Goal: Information Seeking & Learning: Check status

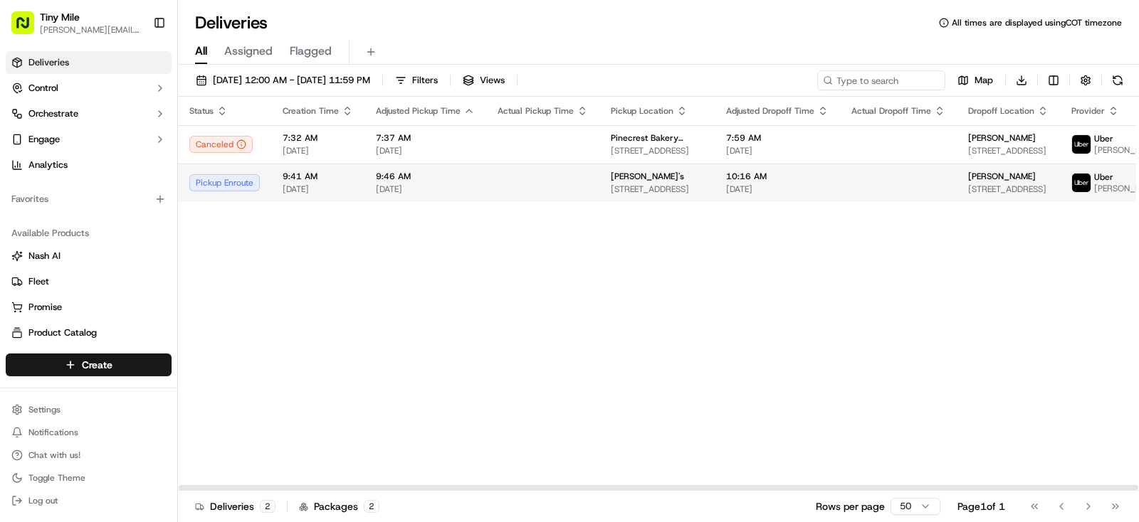
click at [639, 182] on span "[PERSON_NAME]'s" at bounding box center [647, 176] width 73 height 11
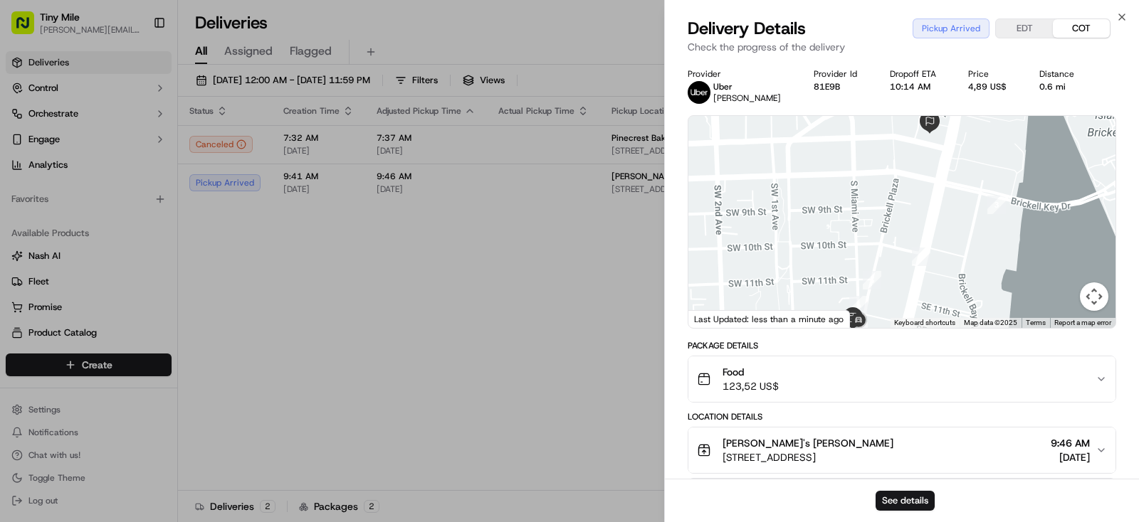
drag, startPoint x: 855, startPoint y: 255, endPoint x: 857, endPoint y: 132, distance: 123.1
click at [857, 132] on div at bounding box center [901, 222] width 427 height 212
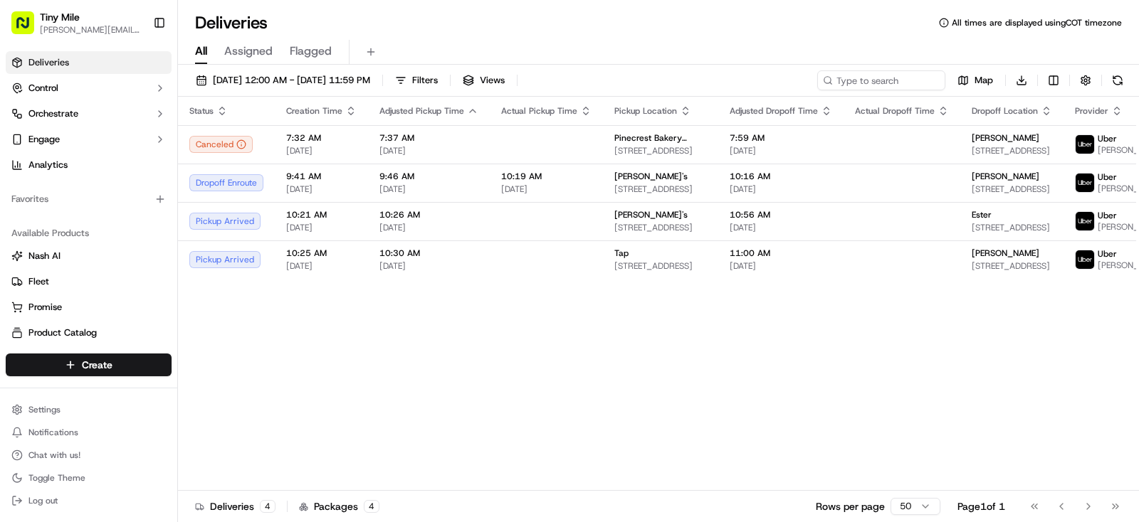
click at [554, 386] on body "Tiny Mile [PERSON_NAME][EMAIL_ADDRESS] Toggle Sidebar Deliveries Control Orches…" at bounding box center [569, 261] width 1139 height 522
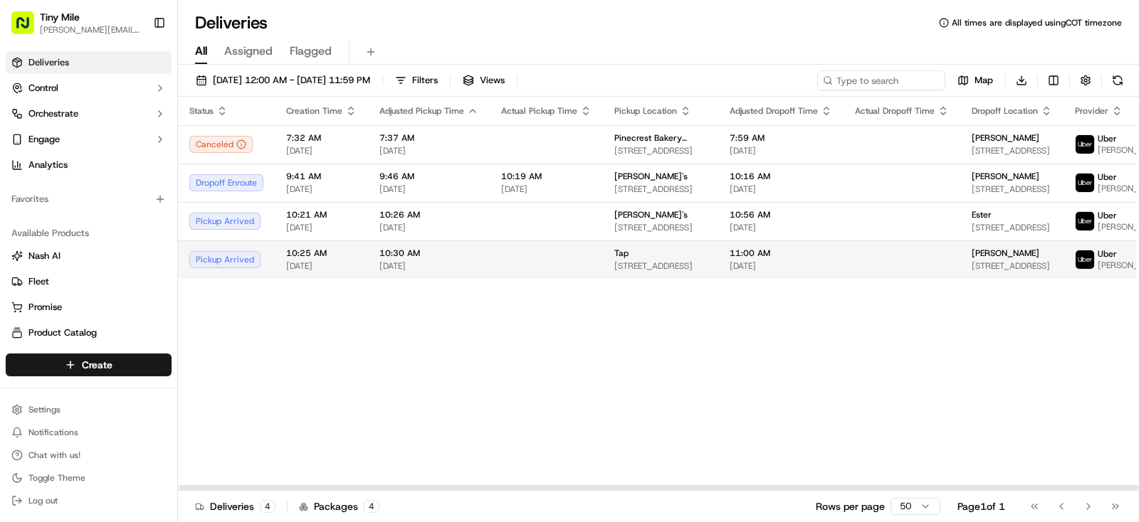
click at [917, 279] on td at bounding box center [901, 260] width 117 height 38
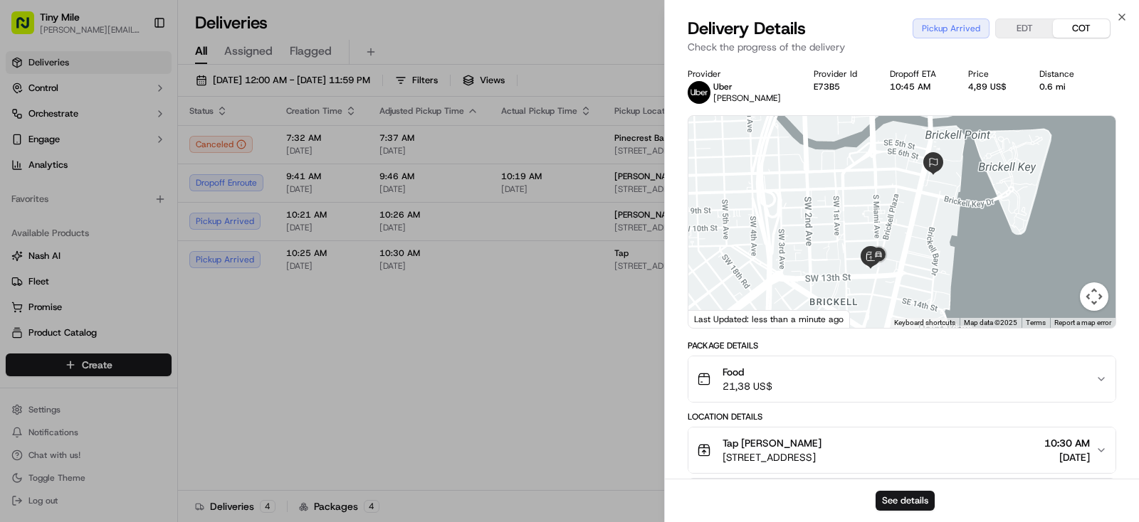
click at [507, 372] on body "Tiny Mile [PERSON_NAME][EMAIL_ADDRESS] Toggle Sidebar Deliveries Control Orches…" at bounding box center [569, 261] width 1139 height 522
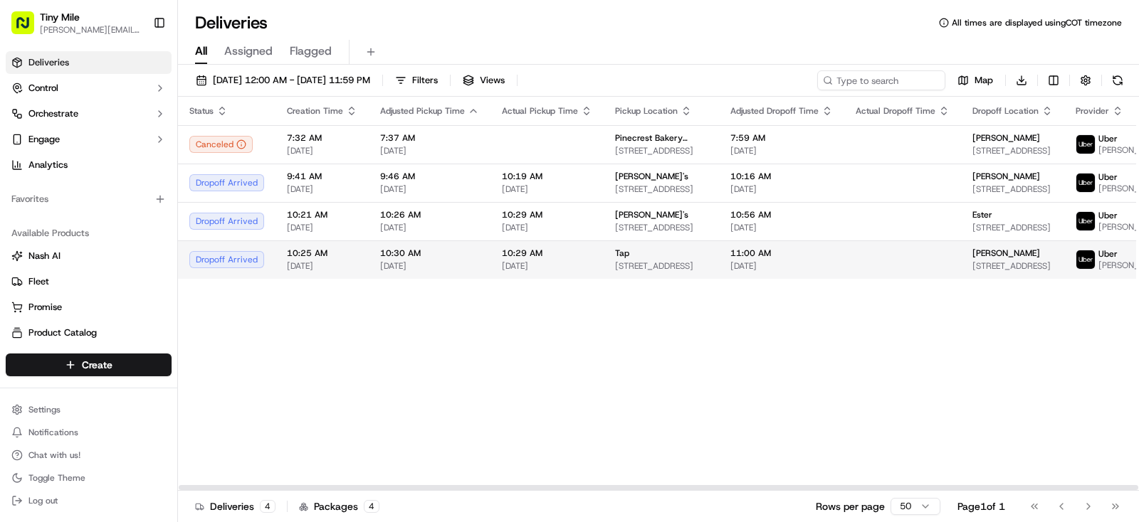
click at [972, 265] on span "[STREET_ADDRESS]" at bounding box center [1012, 265] width 80 height 11
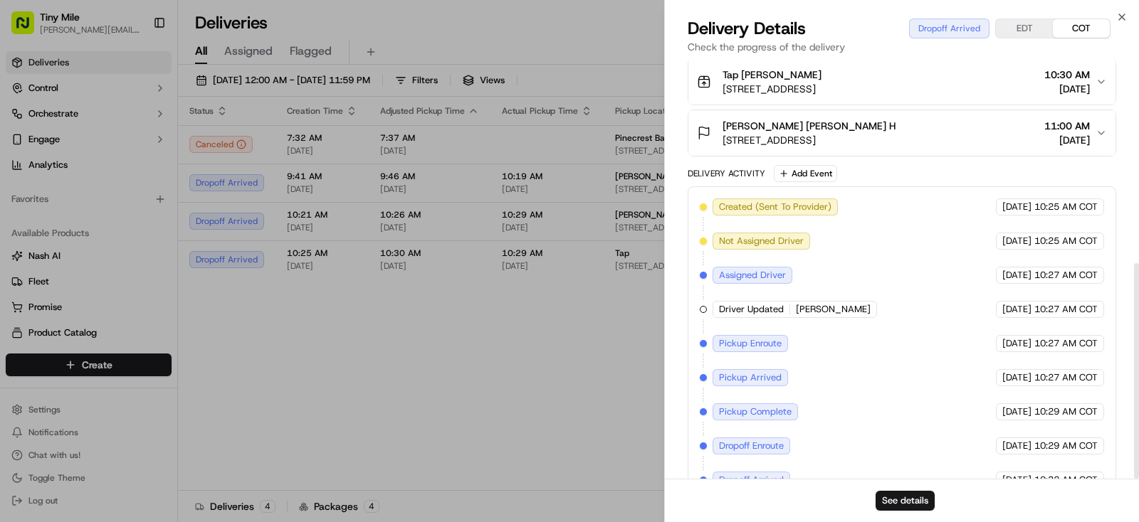
scroll to position [396, 0]
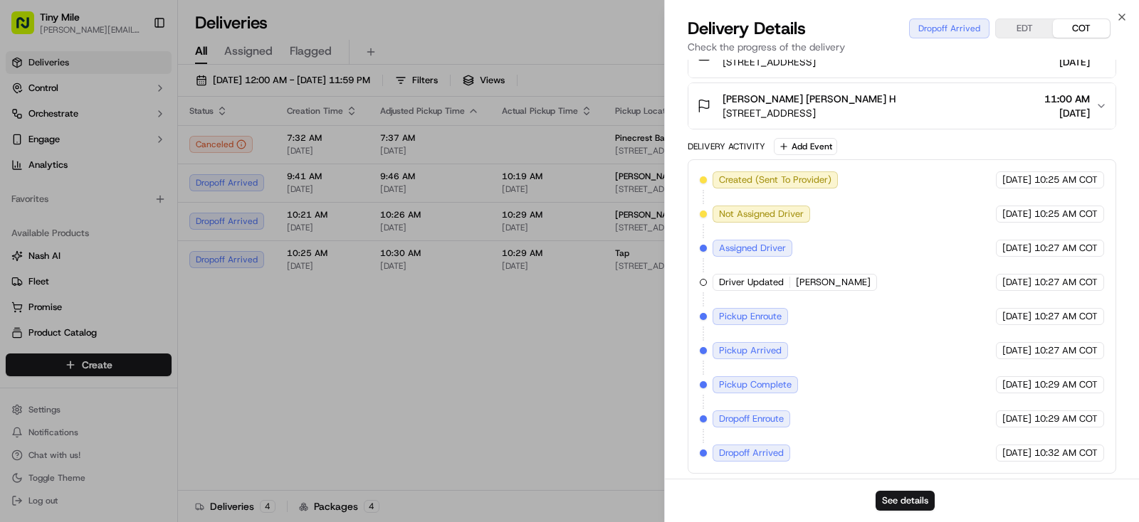
click at [562, 385] on body "Tiny Mile [PERSON_NAME][EMAIL_ADDRESS] Toggle Sidebar Deliveries Control Orches…" at bounding box center [569, 261] width 1139 height 522
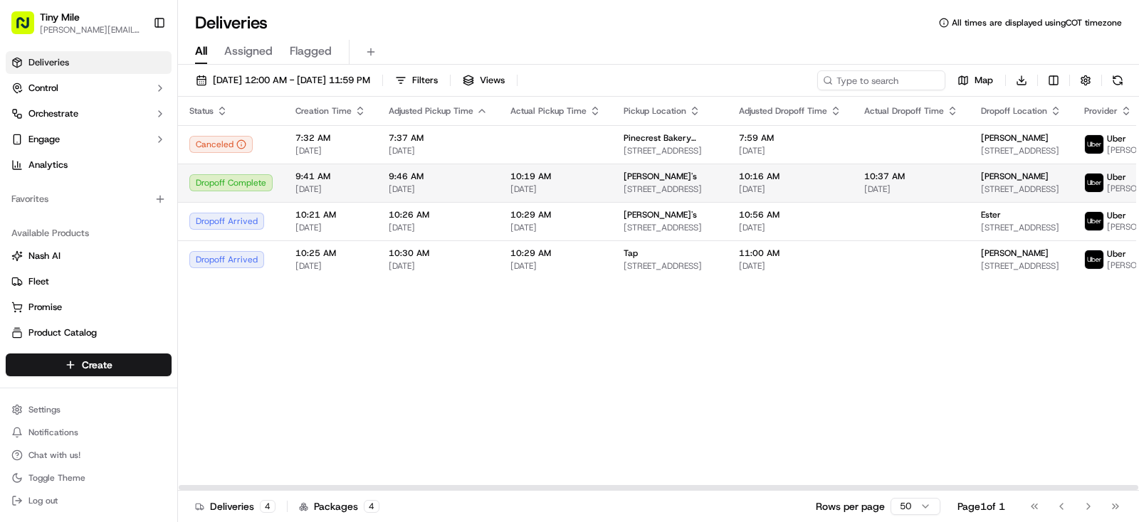
click at [969, 177] on td "[PERSON_NAME] [STREET_ADDRESS]" at bounding box center [1020, 183] width 103 height 38
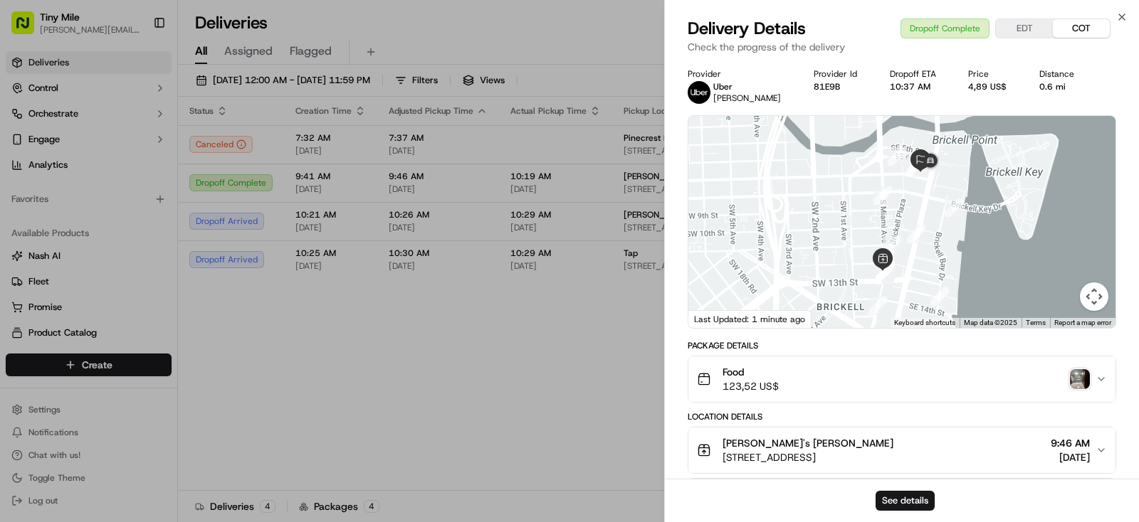
click at [1082, 384] on img "button" at bounding box center [1079, 379] width 20 height 20
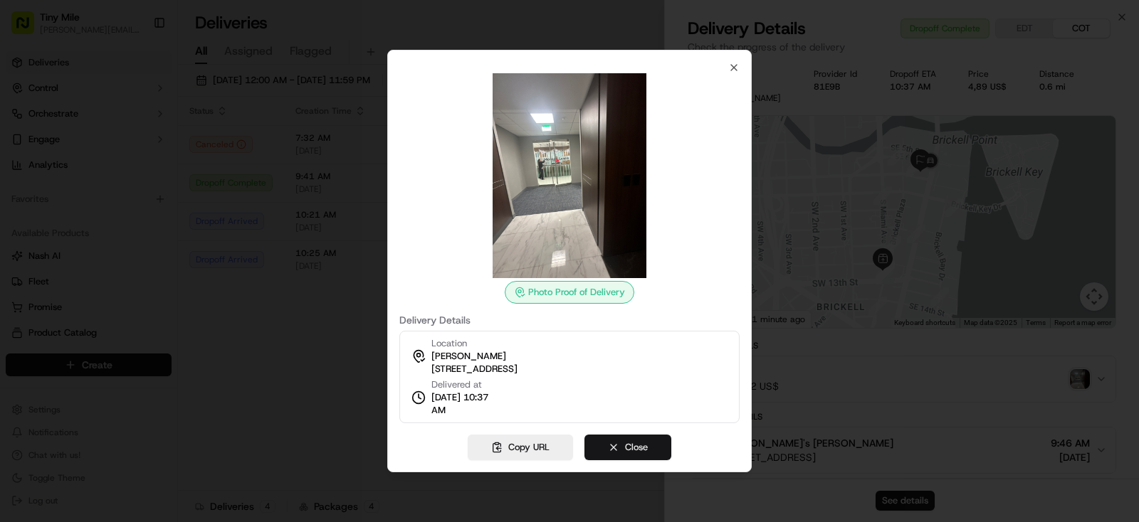
drag, startPoint x: 628, startPoint y: 443, endPoint x: 605, endPoint y: 455, distance: 25.5
click at [628, 443] on button "Close" at bounding box center [627, 448] width 87 height 26
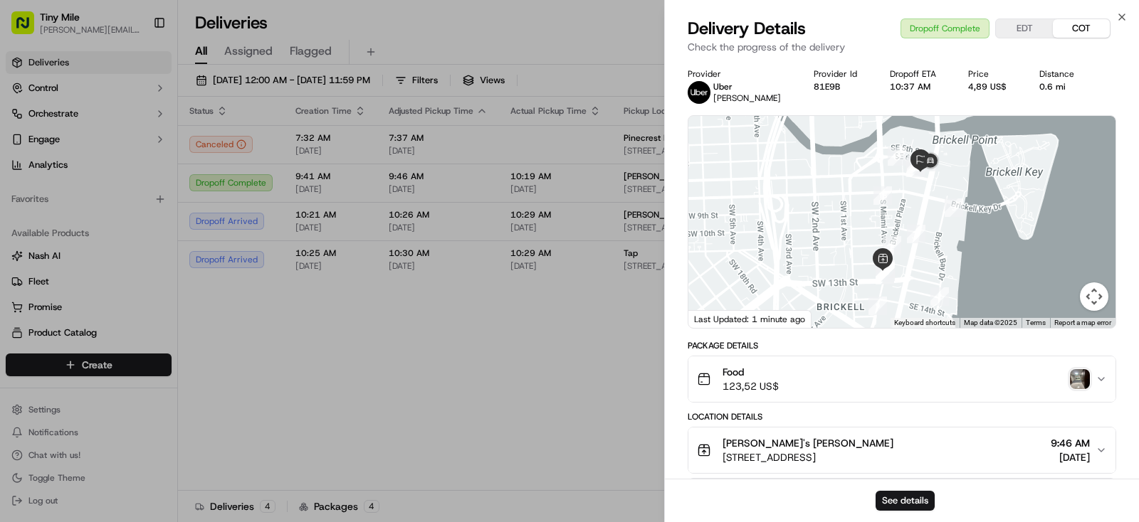
click at [416, 417] on body "Tiny Mile [PERSON_NAME][EMAIL_ADDRESS] Toggle Sidebar Deliveries Control Orches…" at bounding box center [569, 261] width 1139 height 522
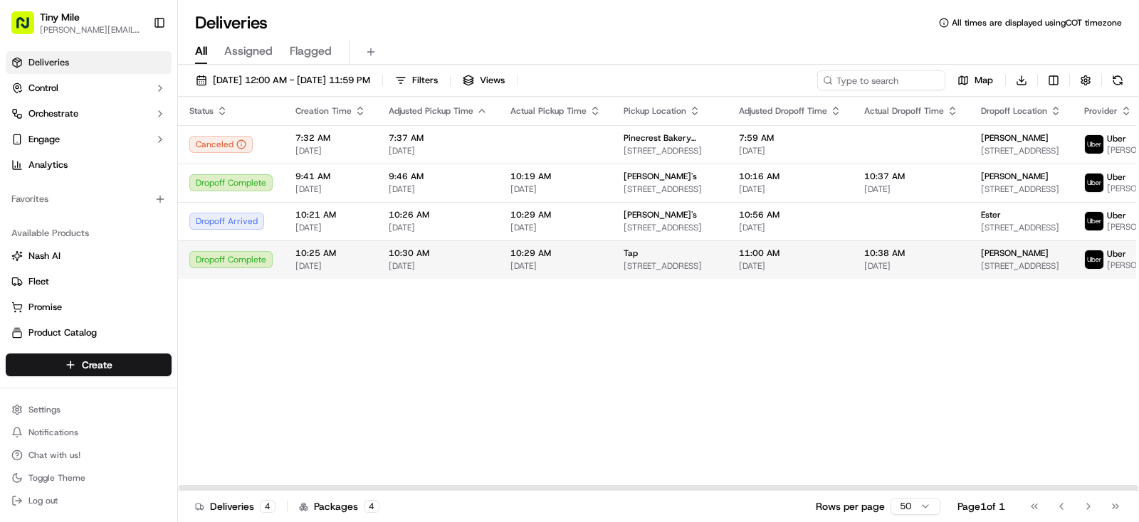
click at [981, 268] on span "[STREET_ADDRESS]" at bounding box center [1021, 265] width 80 height 11
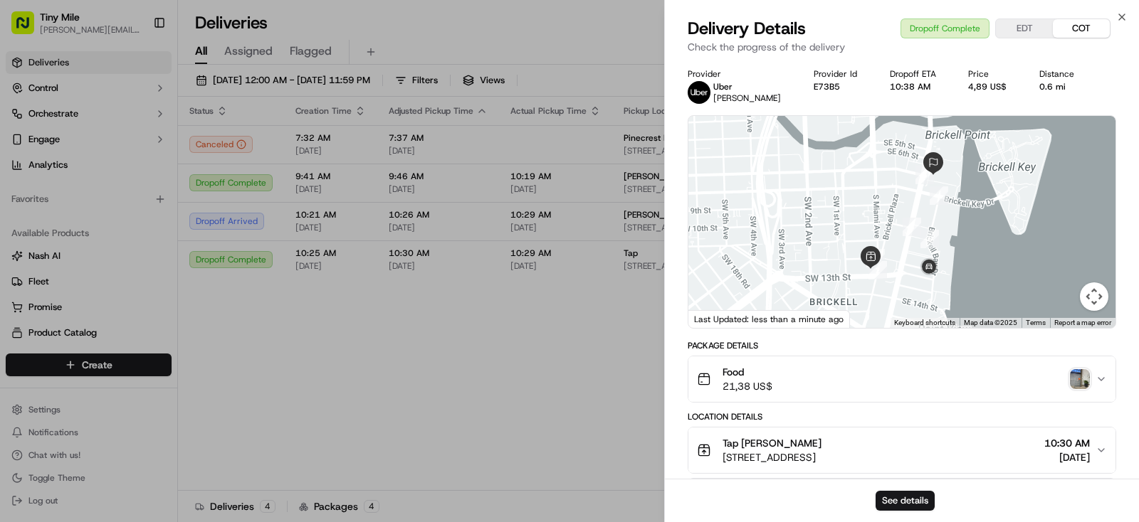
click at [1082, 382] on img "button" at bounding box center [1079, 379] width 20 height 20
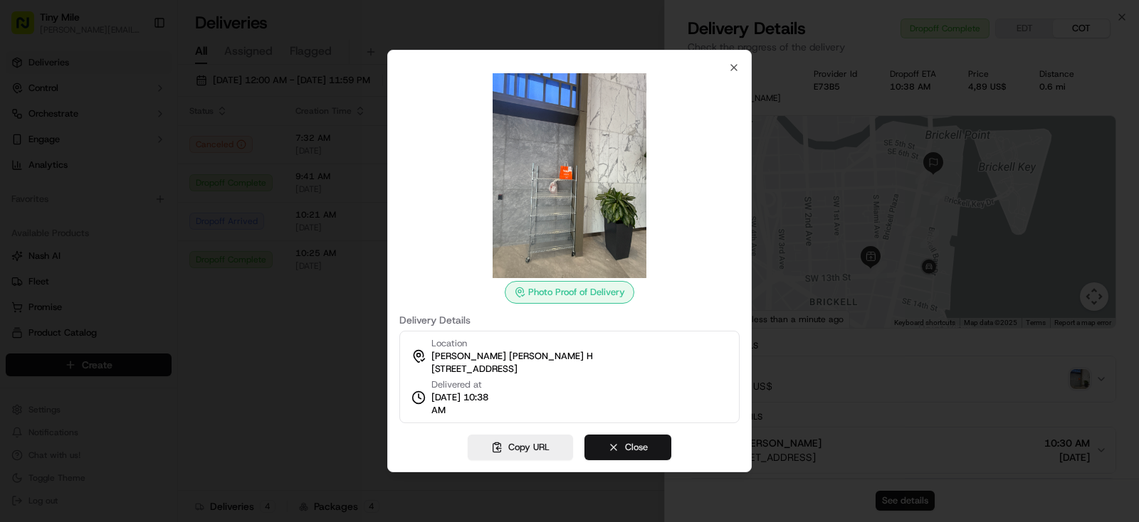
click at [632, 448] on button "Close" at bounding box center [627, 448] width 87 height 26
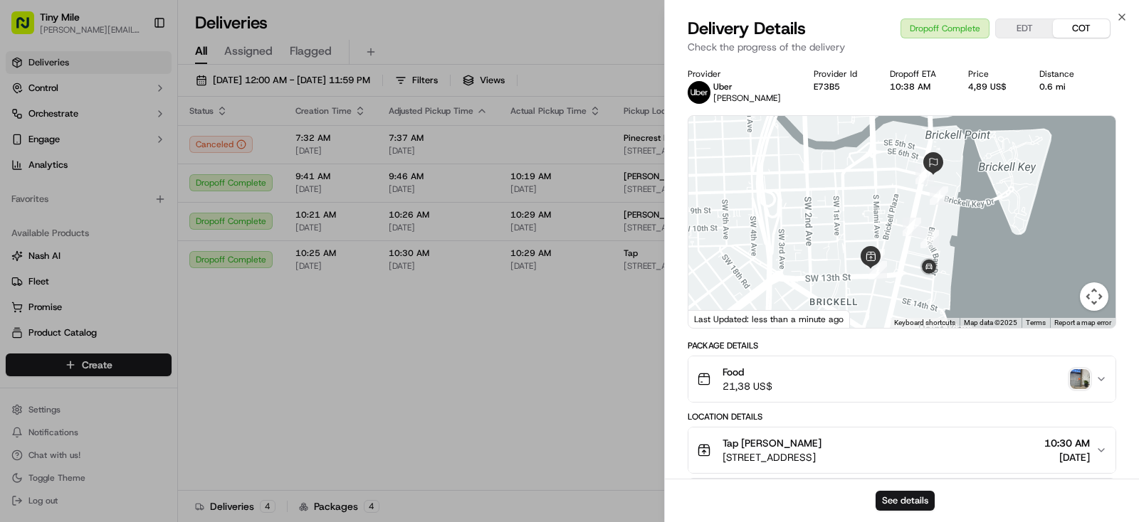
click at [475, 384] on body "Tiny Mile [PERSON_NAME][EMAIL_ADDRESS] Toggle Sidebar Deliveries Control Orches…" at bounding box center [569, 261] width 1139 height 522
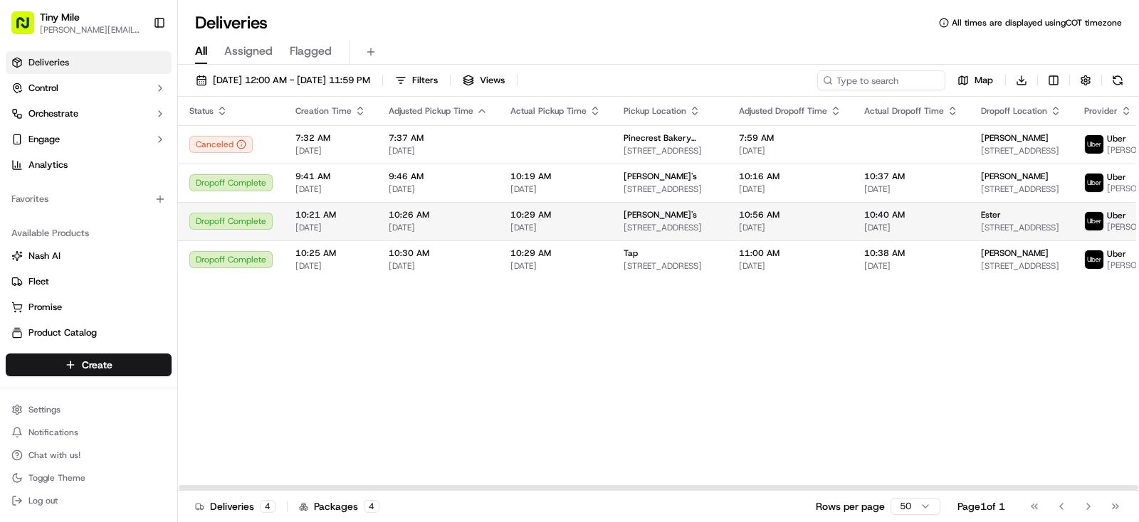
click at [1007, 222] on span "[STREET_ADDRESS]" at bounding box center [1021, 227] width 80 height 11
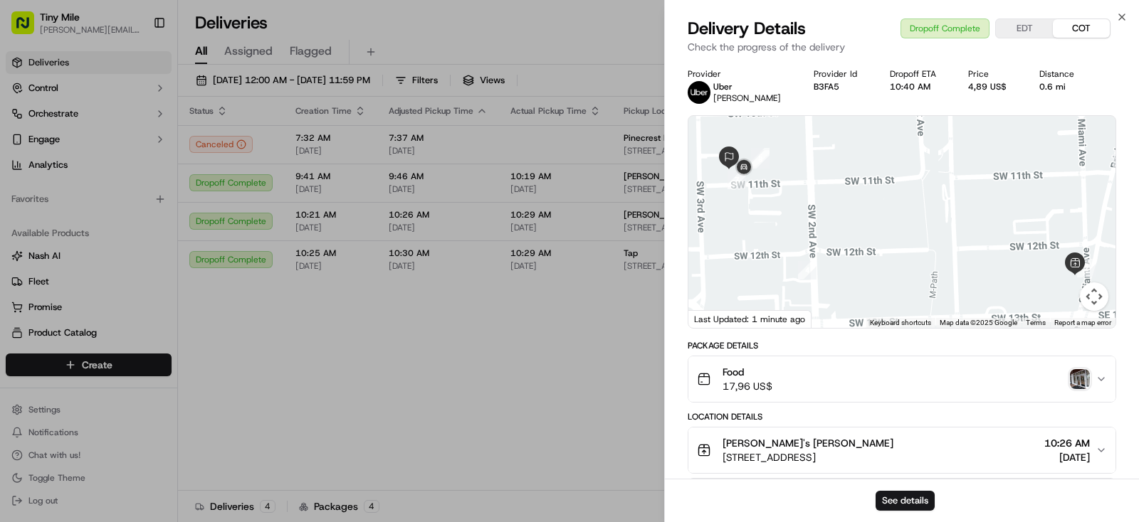
click at [1077, 381] on img "button" at bounding box center [1079, 379] width 20 height 20
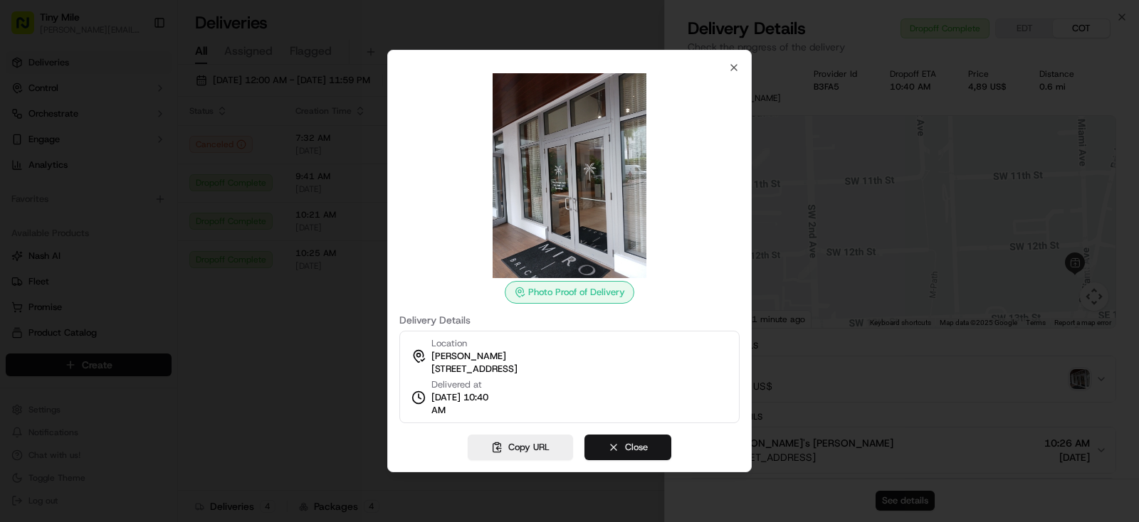
click at [643, 452] on button "Close" at bounding box center [627, 448] width 87 height 26
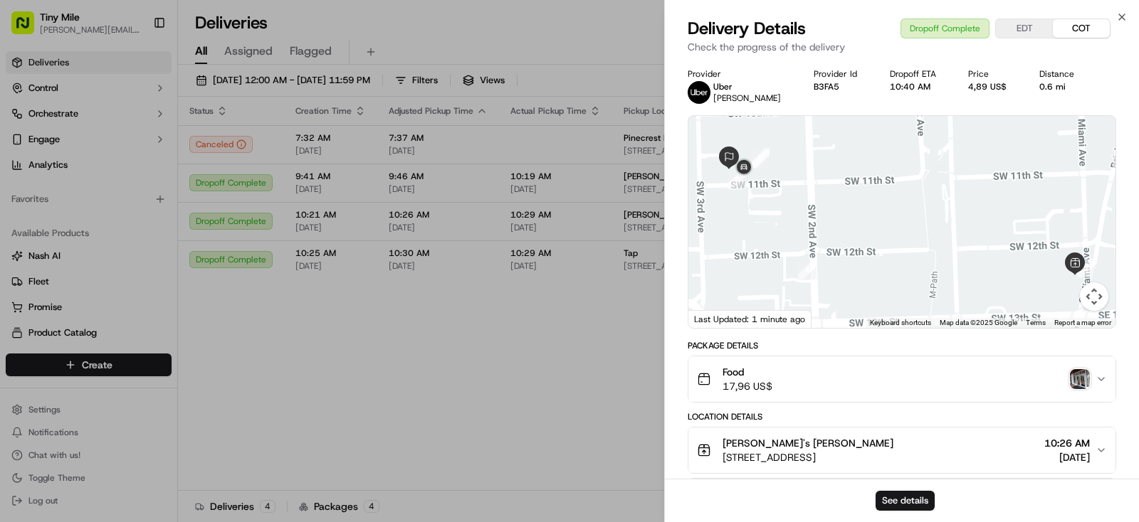
click at [416, 408] on body "Tiny Mile [PERSON_NAME][EMAIL_ADDRESS] Toggle Sidebar Deliveries Control Orches…" at bounding box center [569, 261] width 1139 height 522
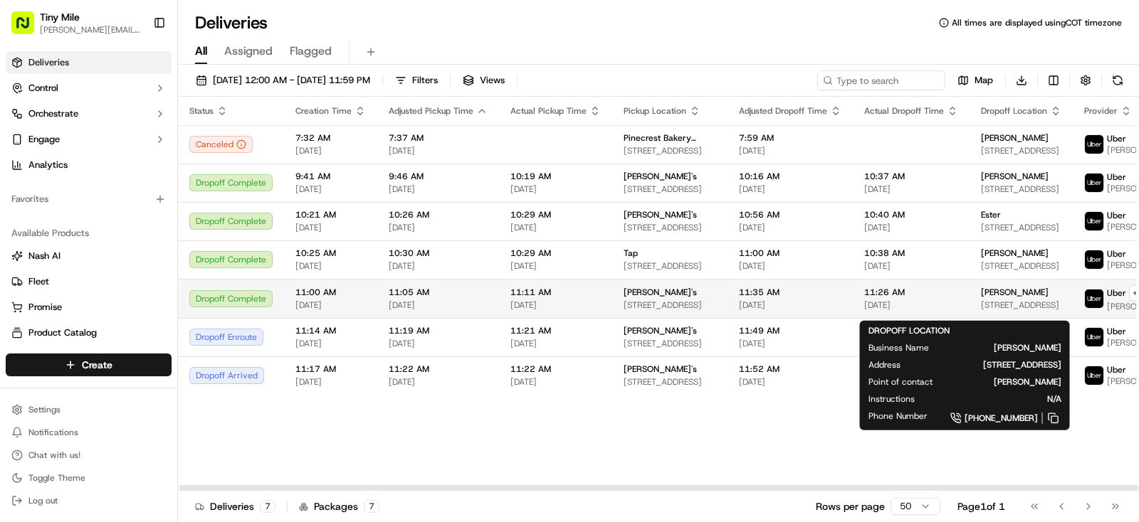
click at [991, 298] on div "[PERSON_NAME]" at bounding box center [1021, 292] width 80 height 11
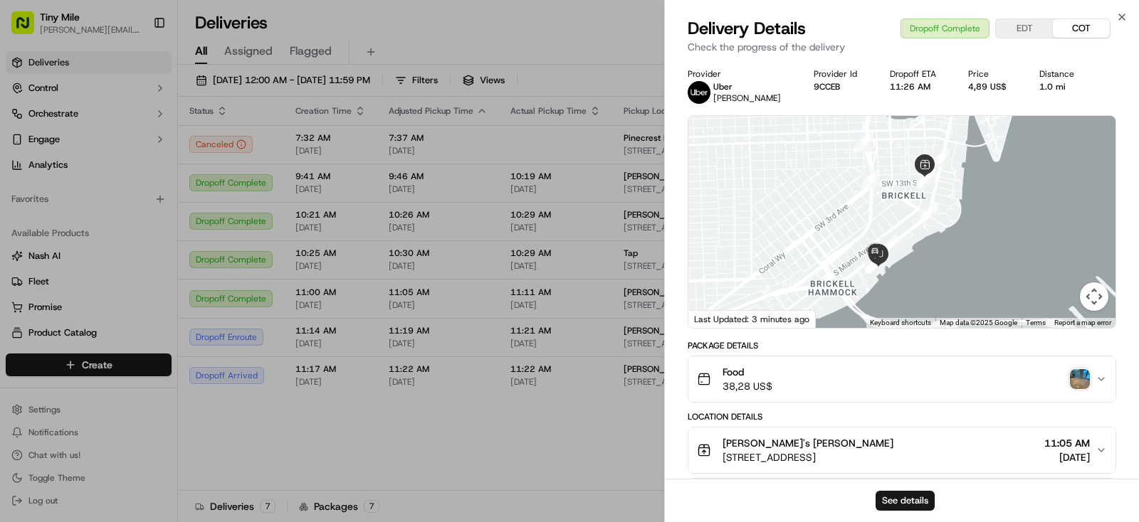
click at [1083, 378] on img "button" at bounding box center [1079, 379] width 20 height 20
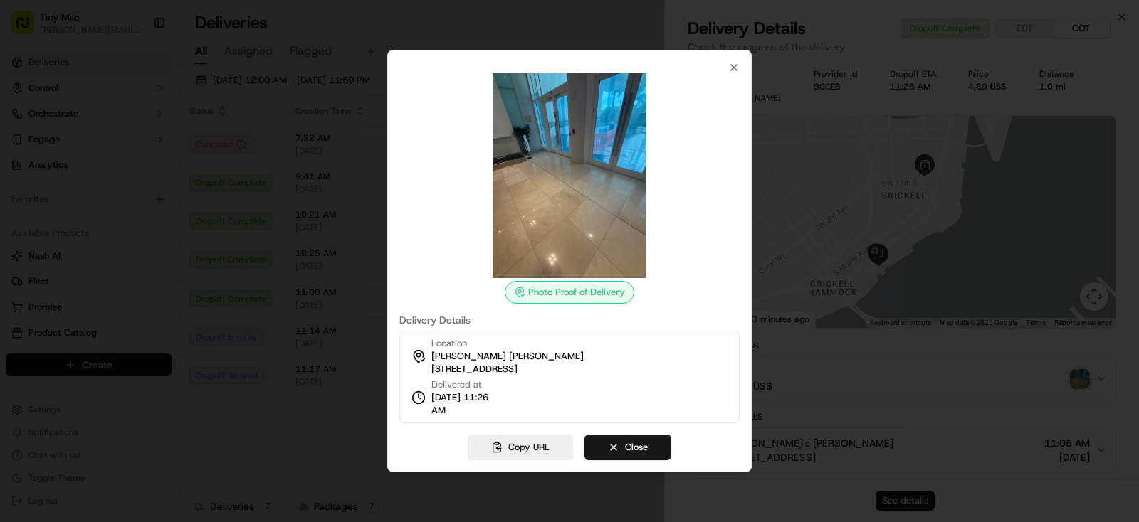
drag, startPoint x: 653, startPoint y: 447, endPoint x: 397, endPoint y: 471, distance: 256.6
click at [650, 447] on button "Close" at bounding box center [627, 448] width 87 height 26
click at [371, 458] on body "Tiny Mile [PERSON_NAME][EMAIL_ADDRESS] Toggle Sidebar Deliveries Control Orches…" at bounding box center [569, 261] width 1139 height 522
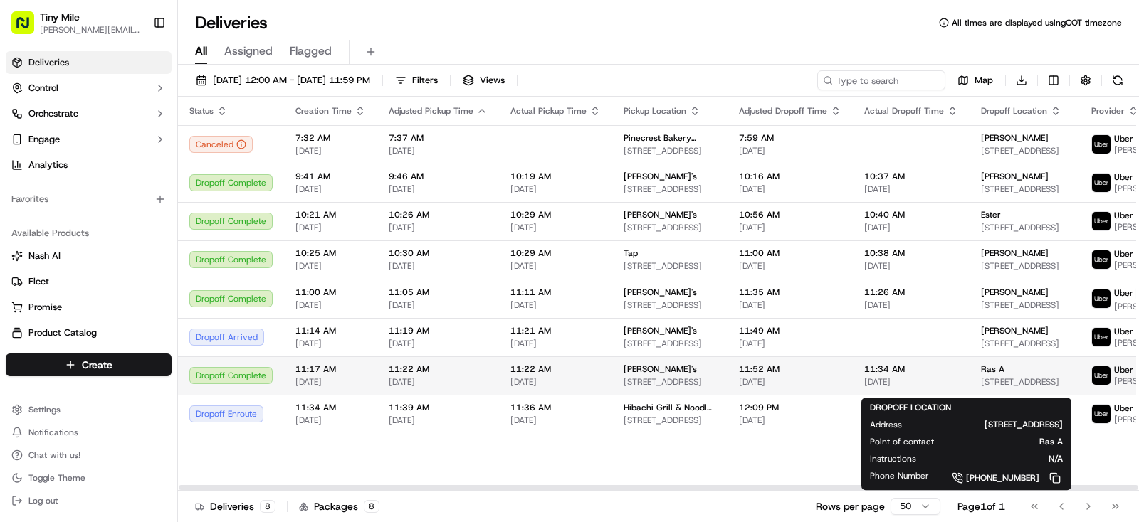
click at [981, 375] on div "Ras A" at bounding box center [1025, 369] width 88 height 11
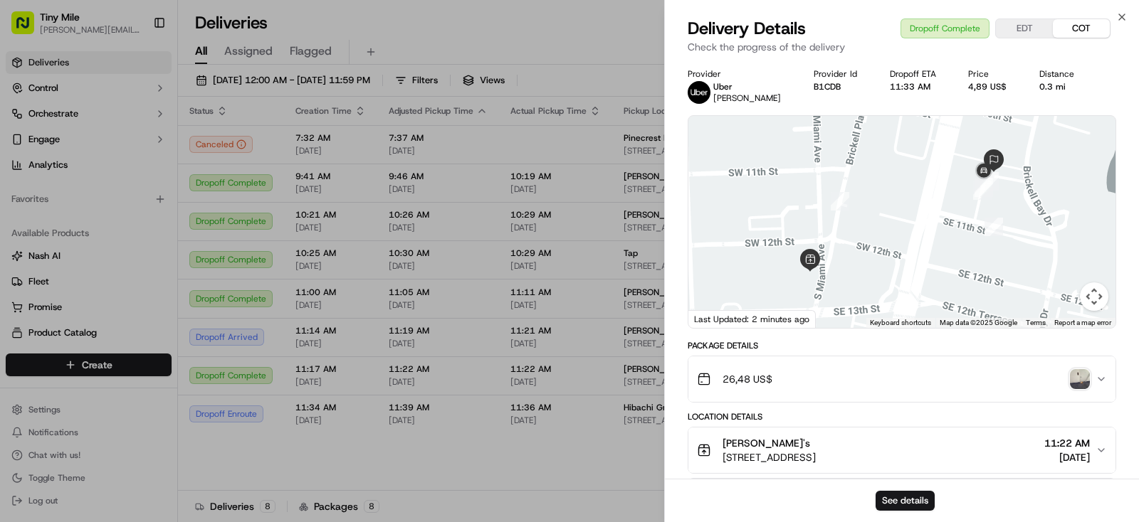
click at [1084, 379] on img "button" at bounding box center [1079, 379] width 20 height 20
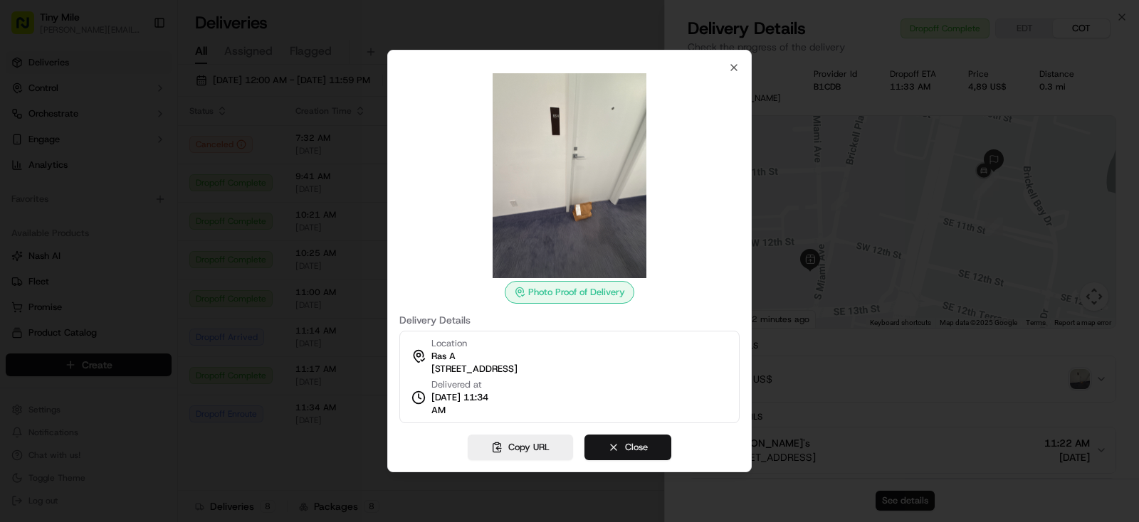
click at [651, 443] on button "Close" at bounding box center [627, 448] width 87 height 26
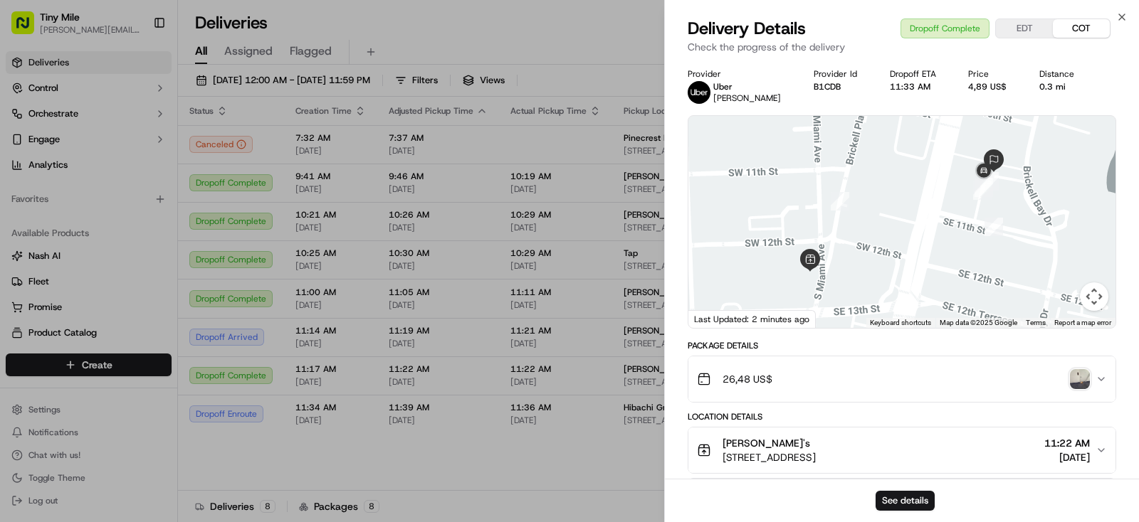
click at [571, 463] on body "Tiny Mile [PERSON_NAME][EMAIL_ADDRESS] Toggle Sidebar Deliveries Control Orches…" at bounding box center [569, 261] width 1139 height 522
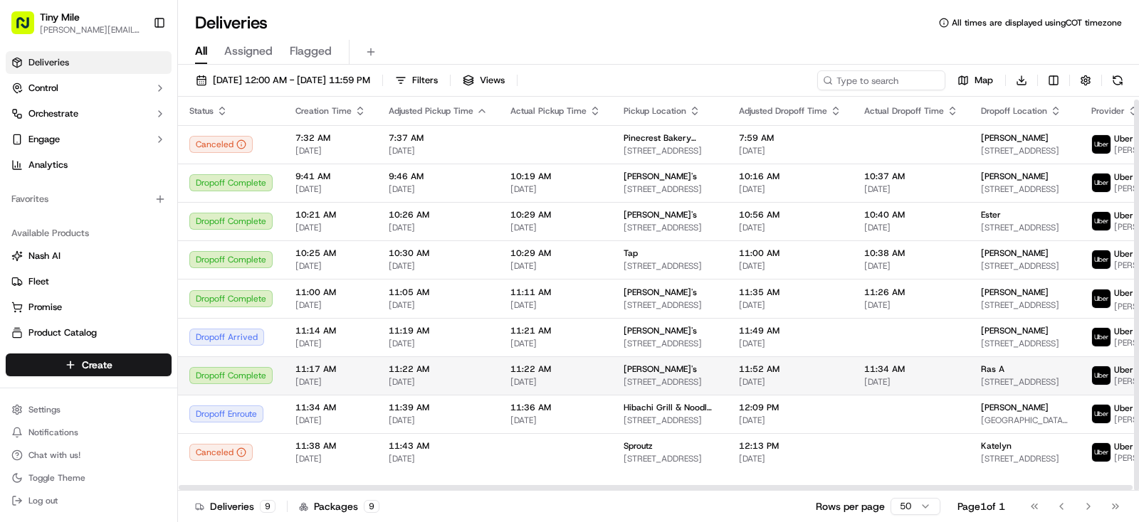
scroll to position [3, 0]
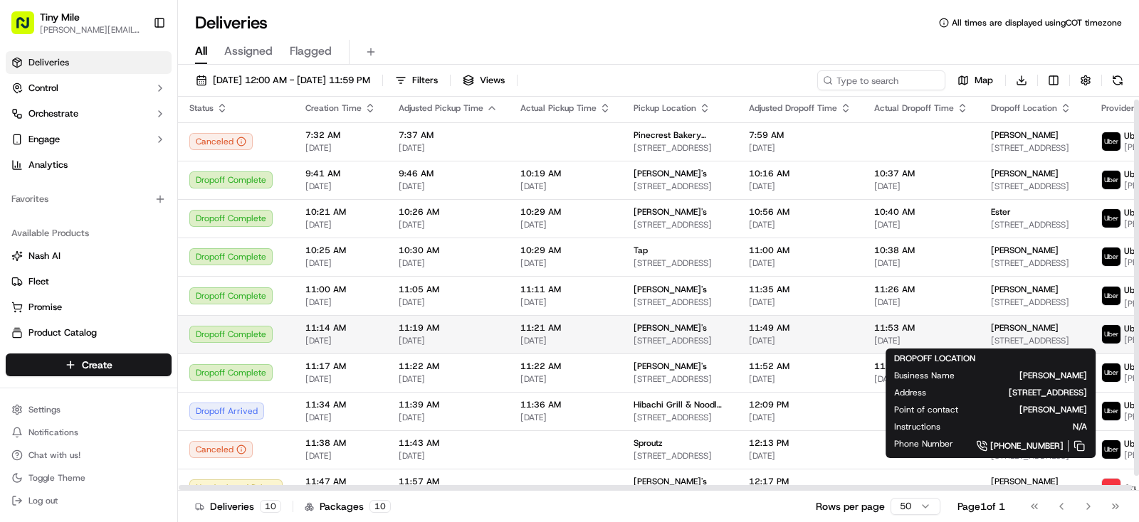
click at [993, 331] on div "[PERSON_NAME]" at bounding box center [1035, 327] width 88 height 11
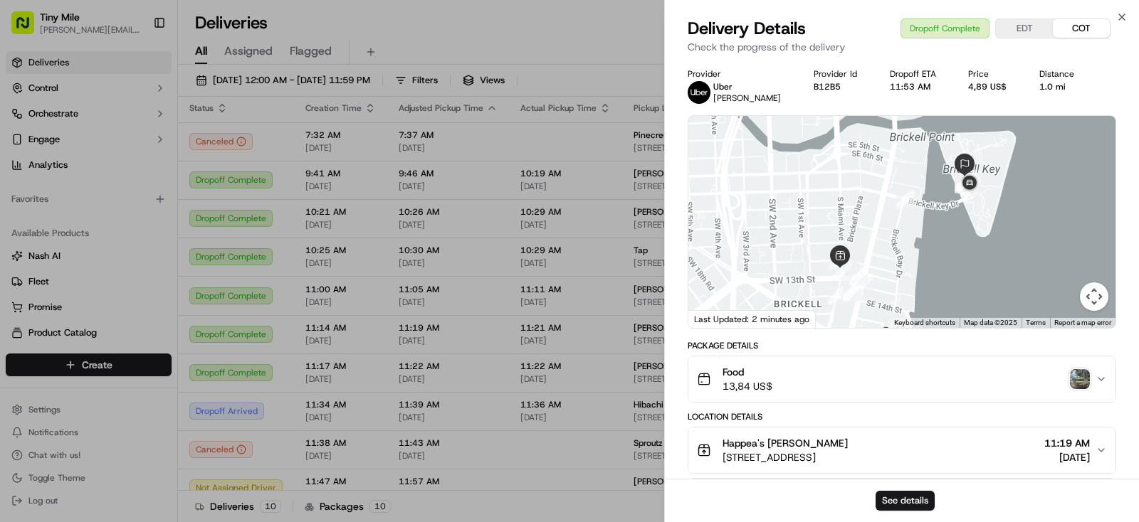
click at [1080, 373] on img "button" at bounding box center [1079, 379] width 20 height 20
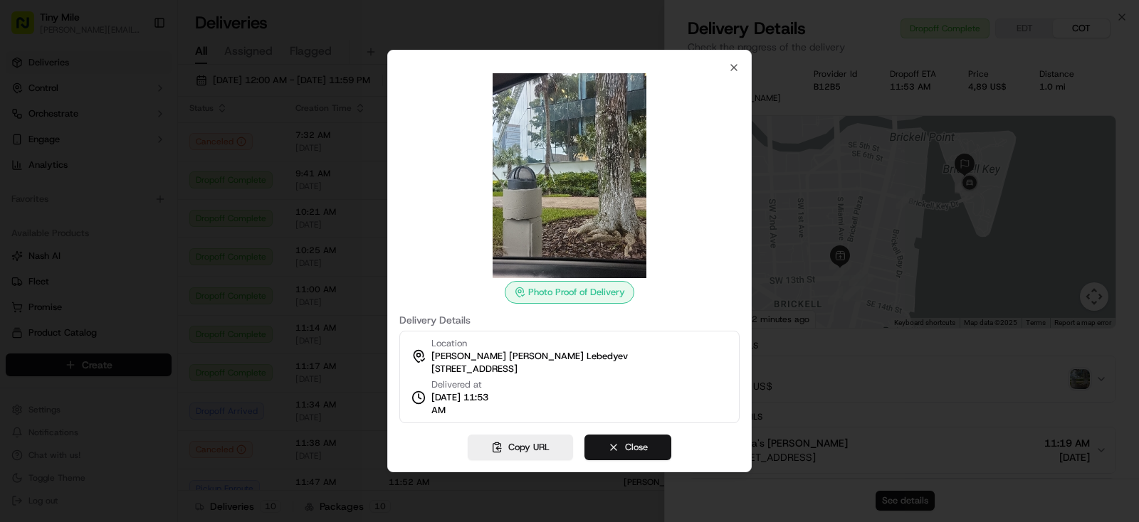
drag, startPoint x: 635, startPoint y: 451, endPoint x: 616, endPoint y: 458, distance: 20.5
click at [633, 453] on button "Close" at bounding box center [627, 448] width 87 height 26
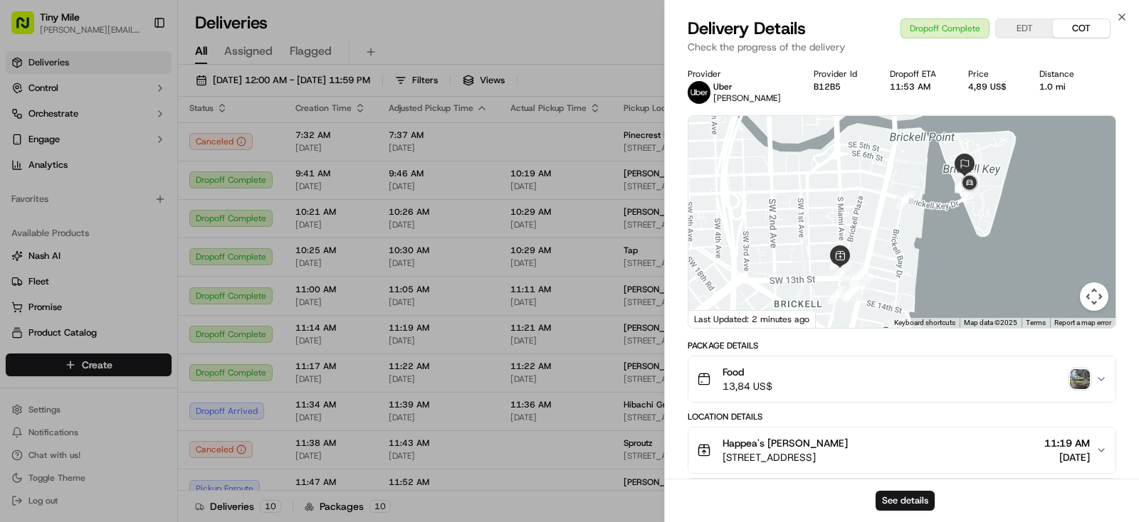
click at [598, 472] on body "Tiny Mile [PERSON_NAME][EMAIL_ADDRESS] Toggle Sidebar Deliveries Control Orches…" at bounding box center [569, 261] width 1139 height 522
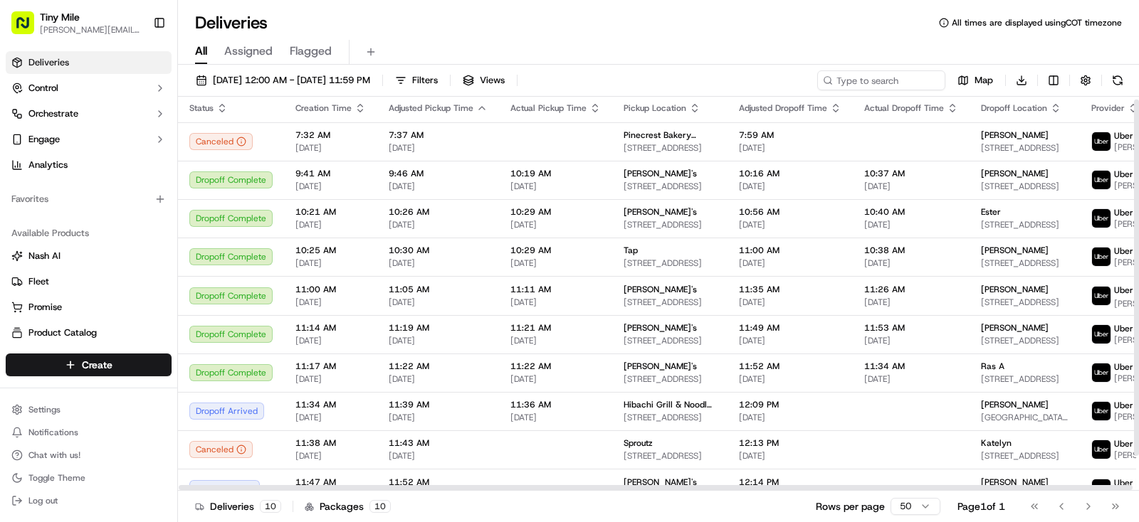
drag, startPoint x: 692, startPoint y: 22, endPoint x: 685, endPoint y: 16, distance: 9.1
click at [692, 21] on div "Deliveries All times are displayed using COT timezone" at bounding box center [658, 22] width 961 height 23
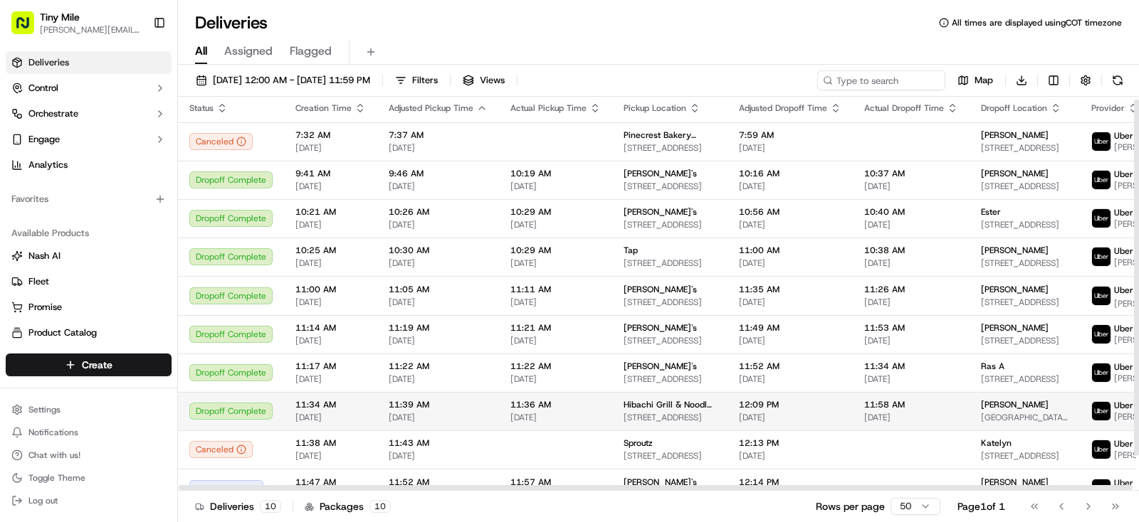
click at [981, 411] on span "[PERSON_NAME]" at bounding box center [1015, 404] width 68 height 11
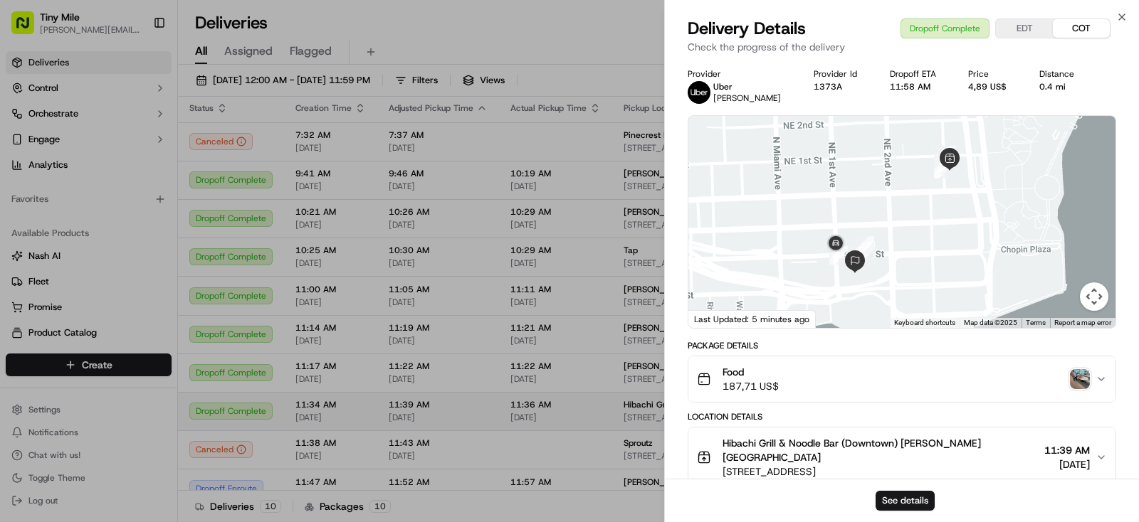
click at [564, 437] on body "Tiny Mile [PERSON_NAME][EMAIL_ADDRESS] Toggle Sidebar Deliveries Control Orches…" at bounding box center [569, 261] width 1139 height 522
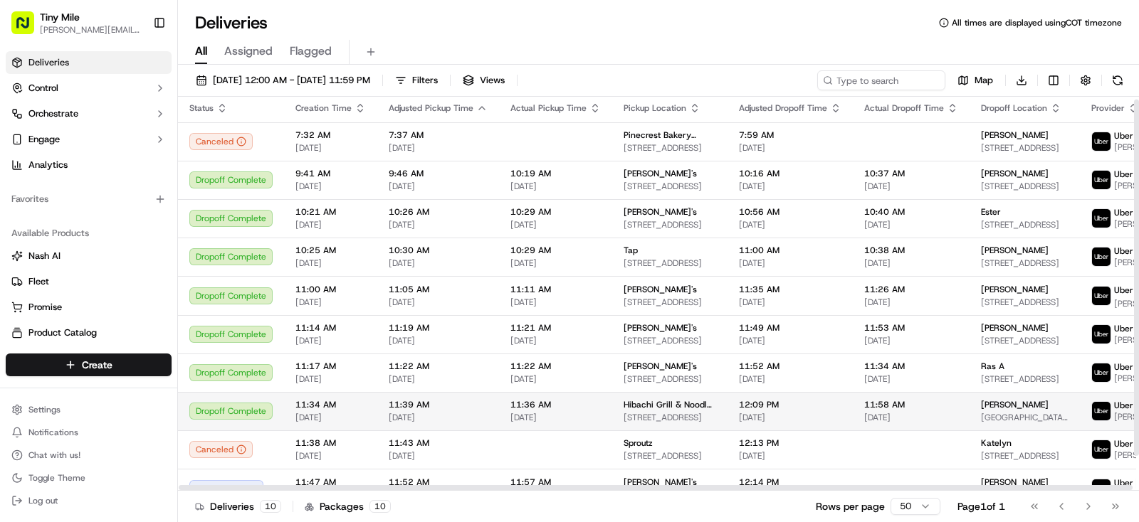
click at [751, 406] on td "12:09 PM [DATE]" at bounding box center [789, 411] width 125 height 38
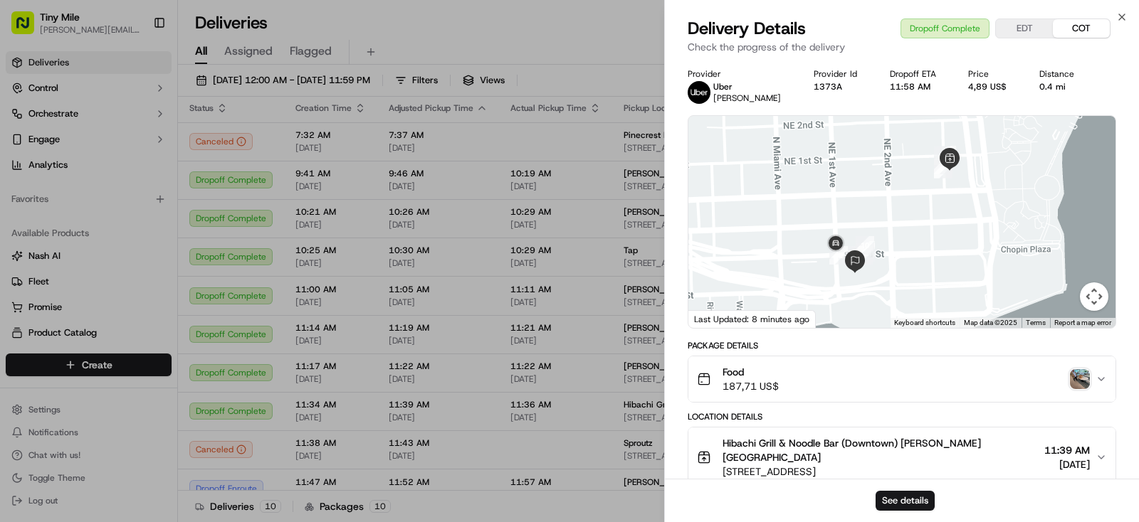
click at [1083, 376] on img "button" at bounding box center [1079, 379] width 20 height 20
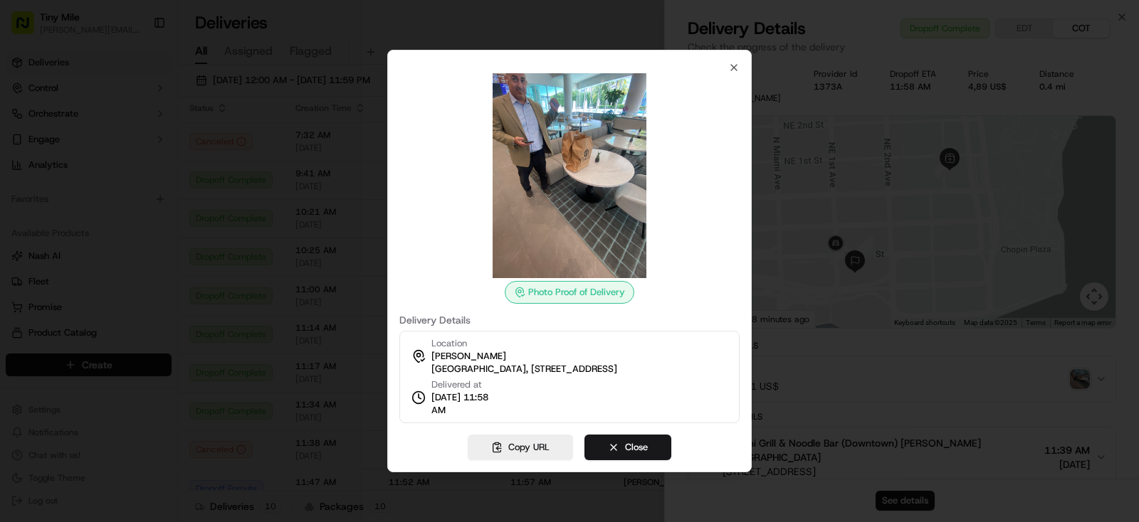
click at [347, 245] on div at bounding box center [569, 261] width 1139 height 522
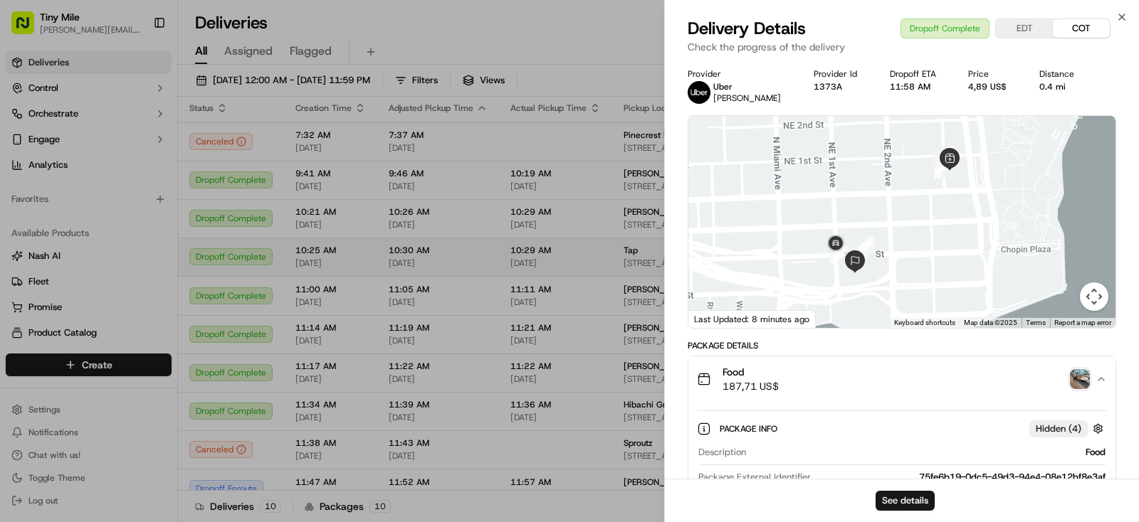
click at [534, 255] on body "Tiny Mile [PERSON_NAME][EMAIL_ADDRESS] Toggle Sidebar Deliveries Control Orches…" at bounding box center [569, 261] width 1139 height 522
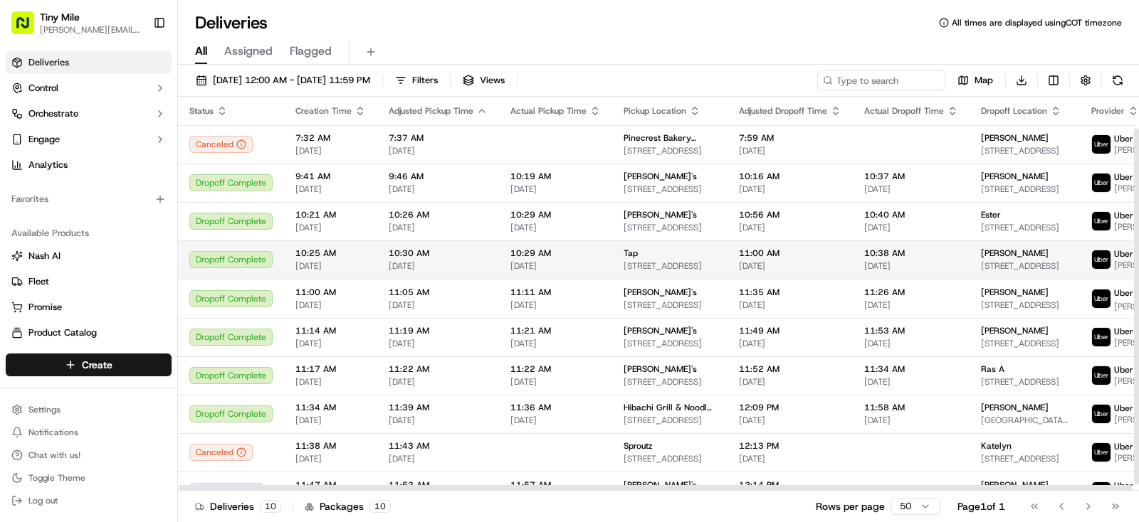
scroll to position [42, 0]
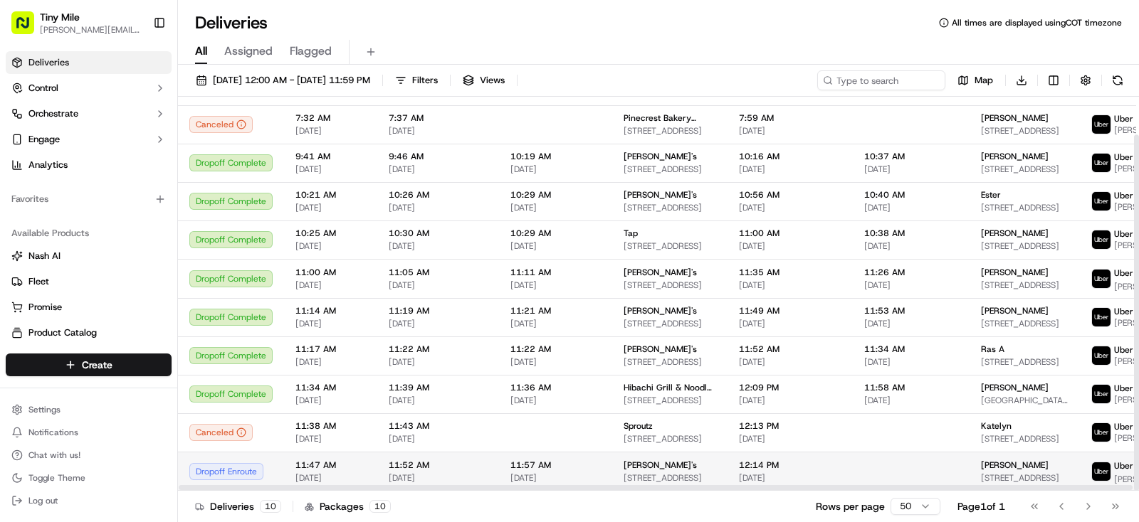
click at [994, 460] on td "[PERSON_NAME] [STREET_ADDRESS]" at bounding box center [1024, 471] width 110 height 39
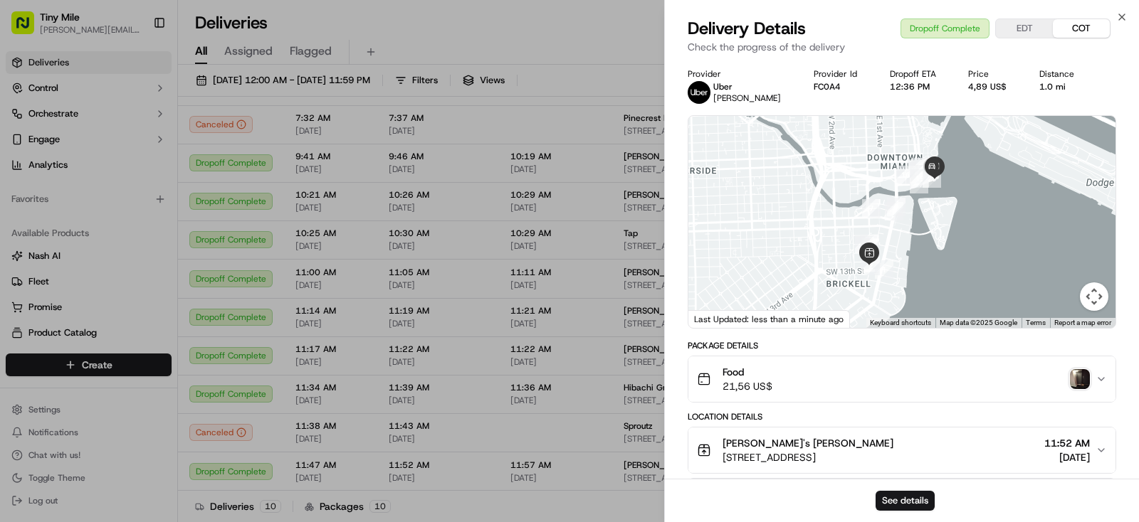
scroll to position [178, 0]
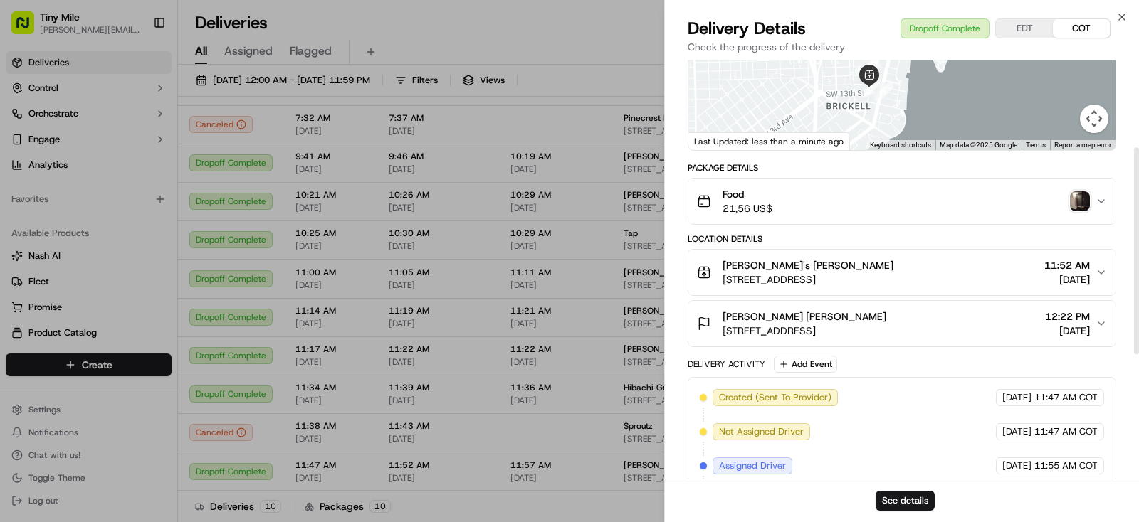
click at [1075, 199] on img "button" at bounding box center [1079, 201] width 20 height 20
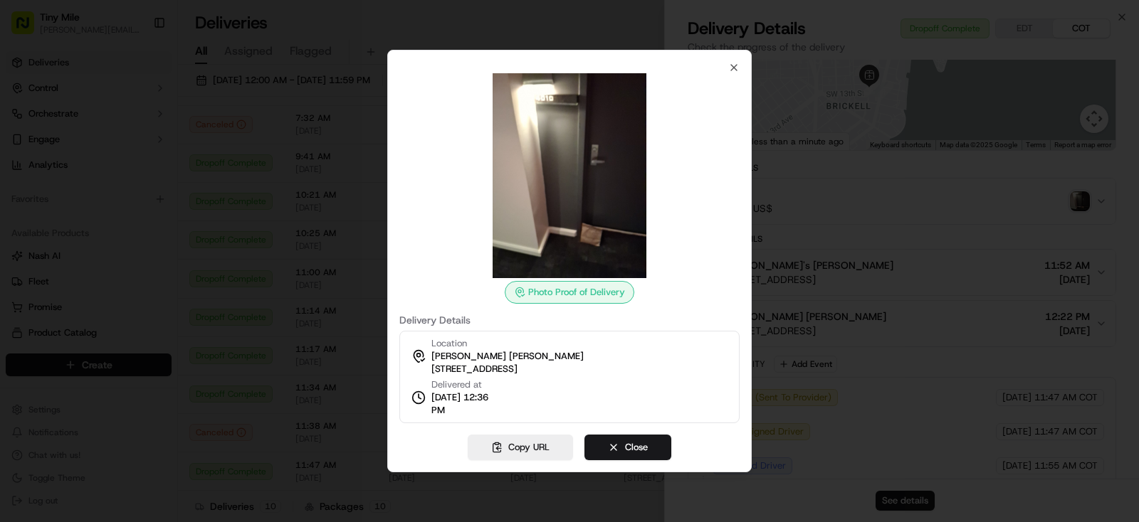
click at [609, 33] on div at bounding box center [569, 261] width 1139 height 522
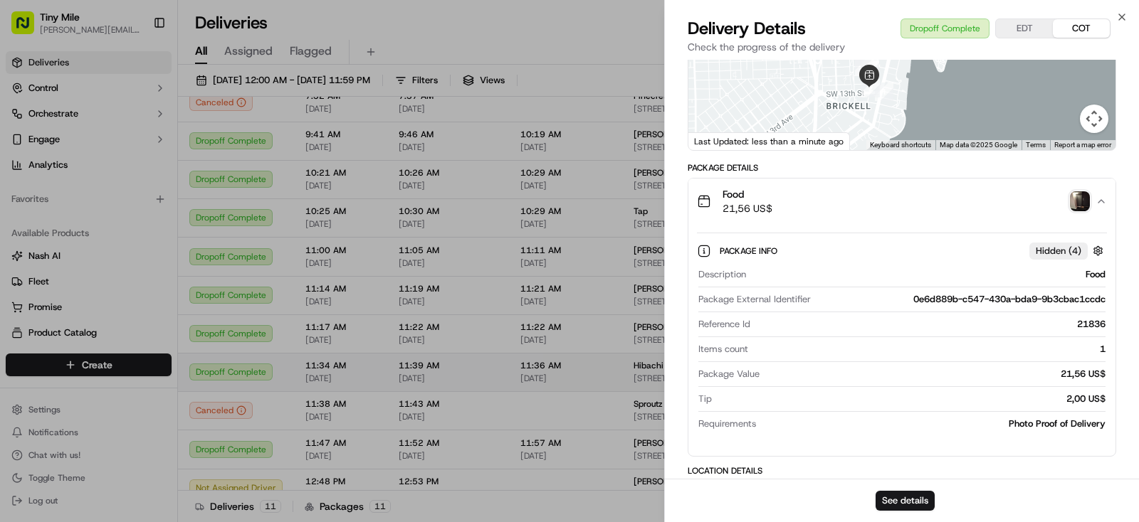
click at [546, 369] on body "Tiny Mile [PERSON_NAME][EMAIL_ADDRESS] Toggle Sidebar Deliveries Control Orches…" at bounding box center [569, 261] width 1139 height 522
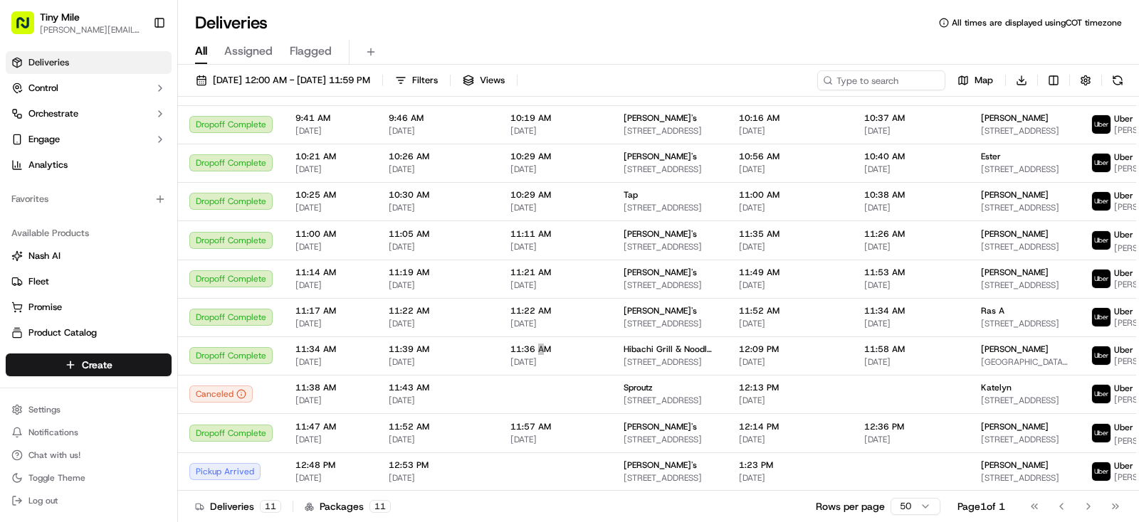
scroll to position [72, 0]
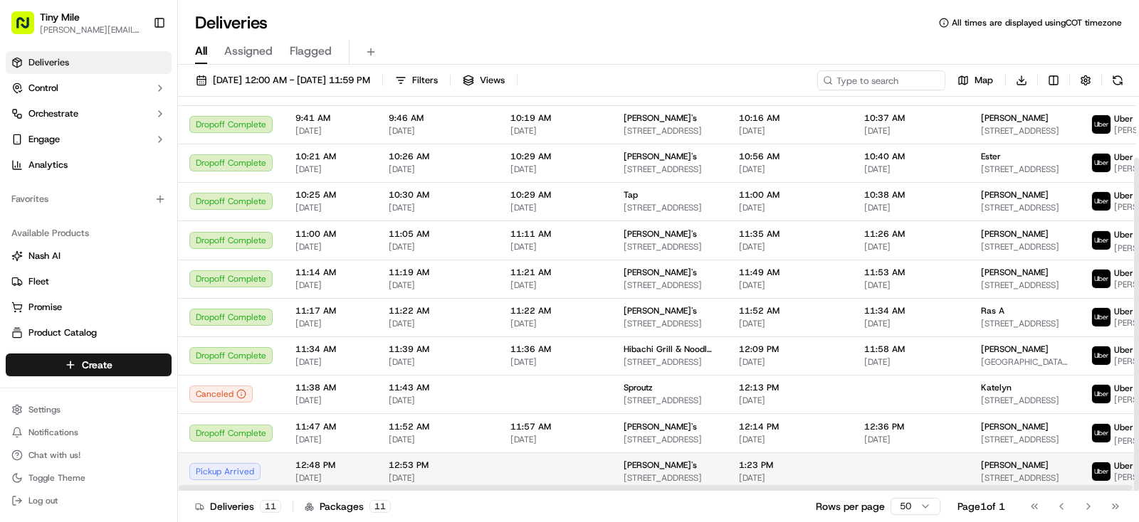
click at [969, 463] on td "Chloe [STREET_ADDRESS]" at bounding box center [1024, 472] width 110 height 38
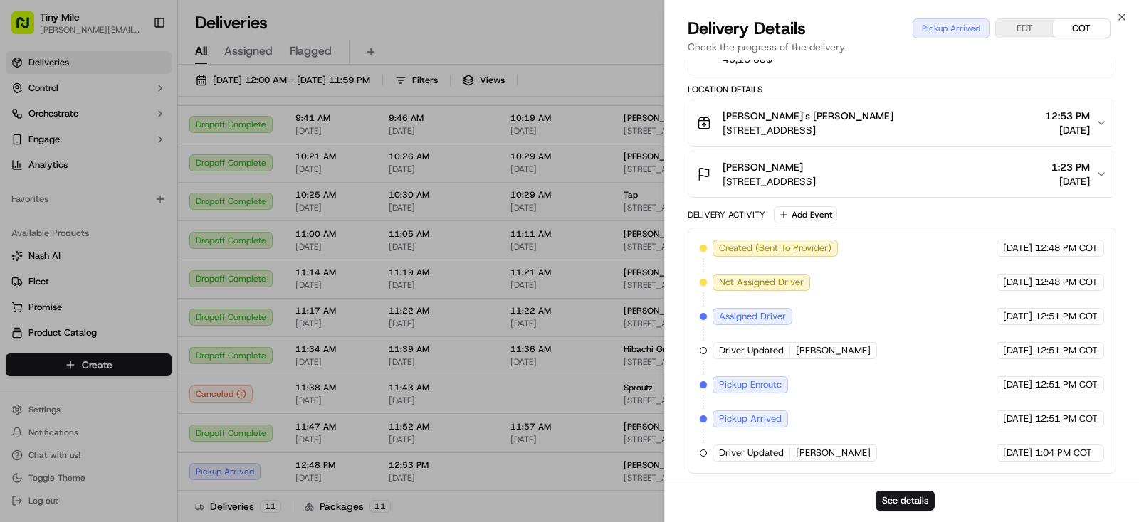
scroll to position [0, 0]
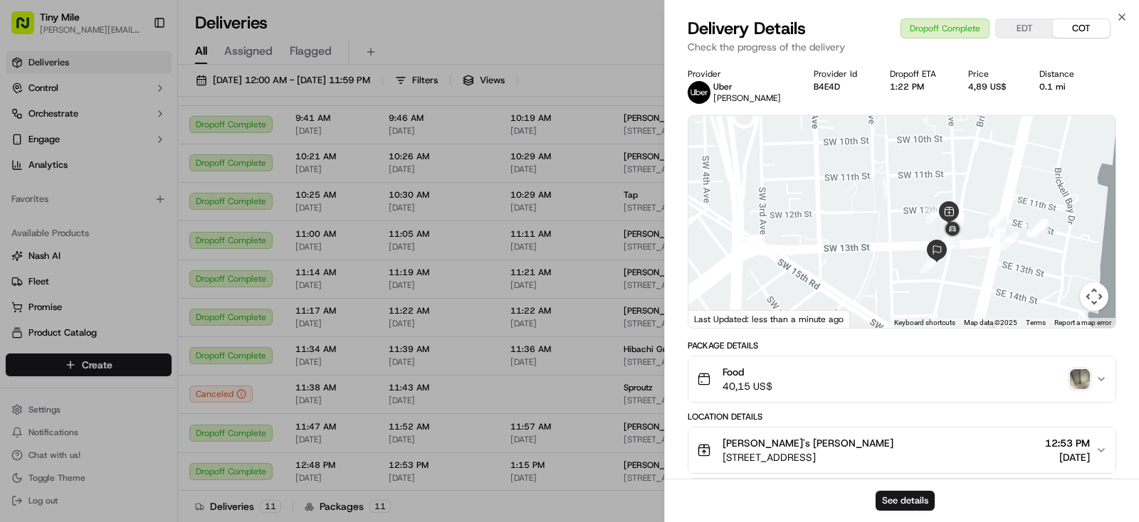
click at [1080, 376] on img "button" at bounding box center [1079, 379] width 20 height 20
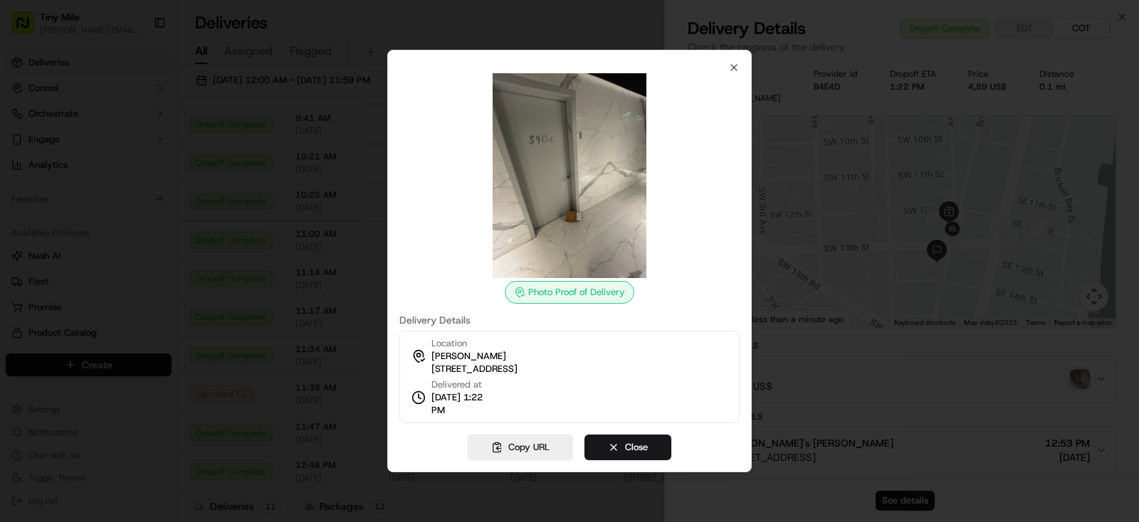
click at [389, 137] on div "Photo Proof of Delivery Delivery Details Location [PERSON_NAME][GEOGRAPHIC_DATA…" at bounding box center [569, 261] width 364 height 423
click at [628, 450] on button "Close" at bounding box center [627, 448] width 87 height 26
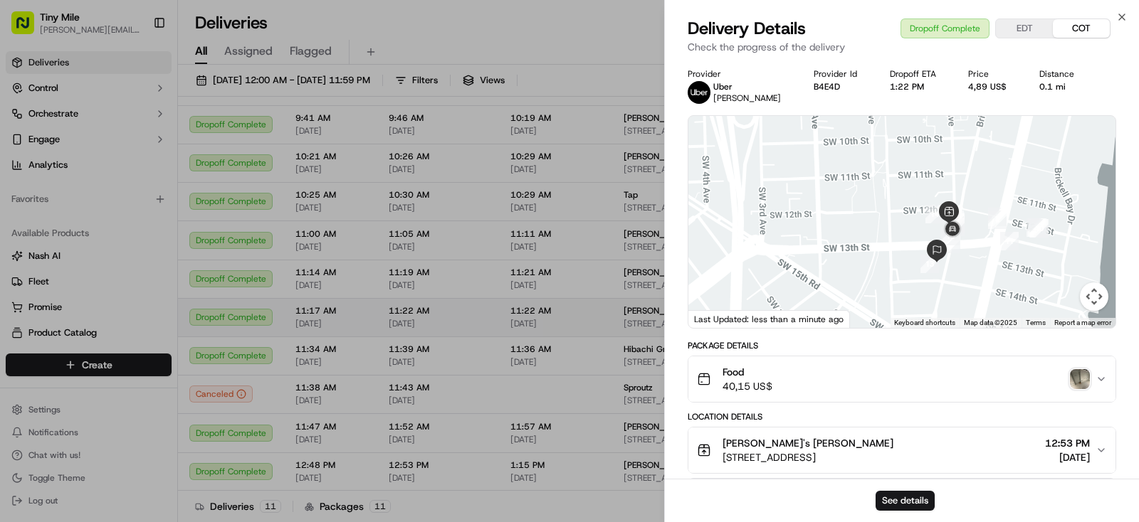
click at [554, 408] on body "Tiny Mile [PERSON_NAME][EMAIL_ADDRESS] Toggle Sidebar Deliveries Control Orches…" at bounding box center [569, 261] width 1139 height 522
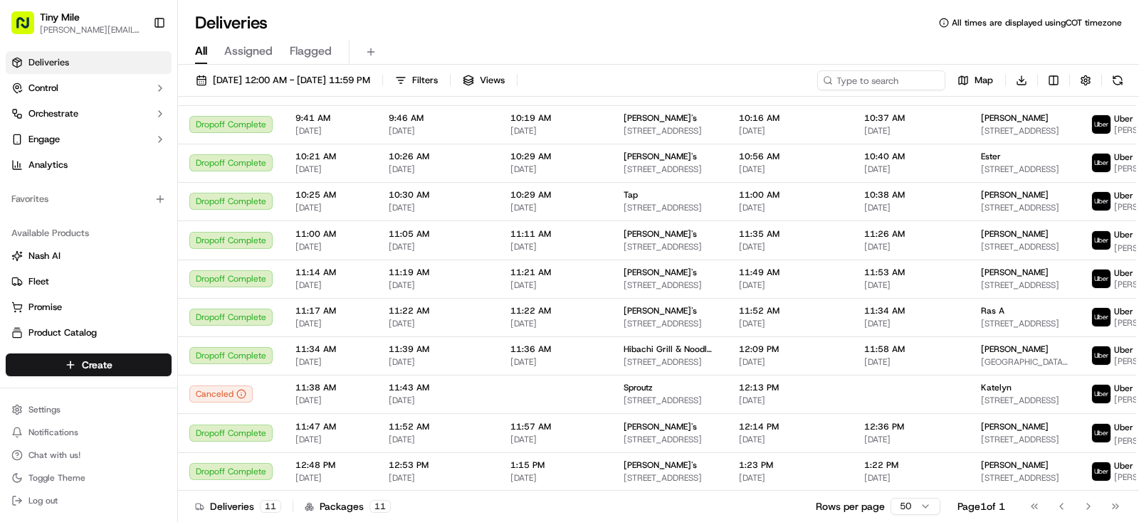
scroll to position [72, 0]
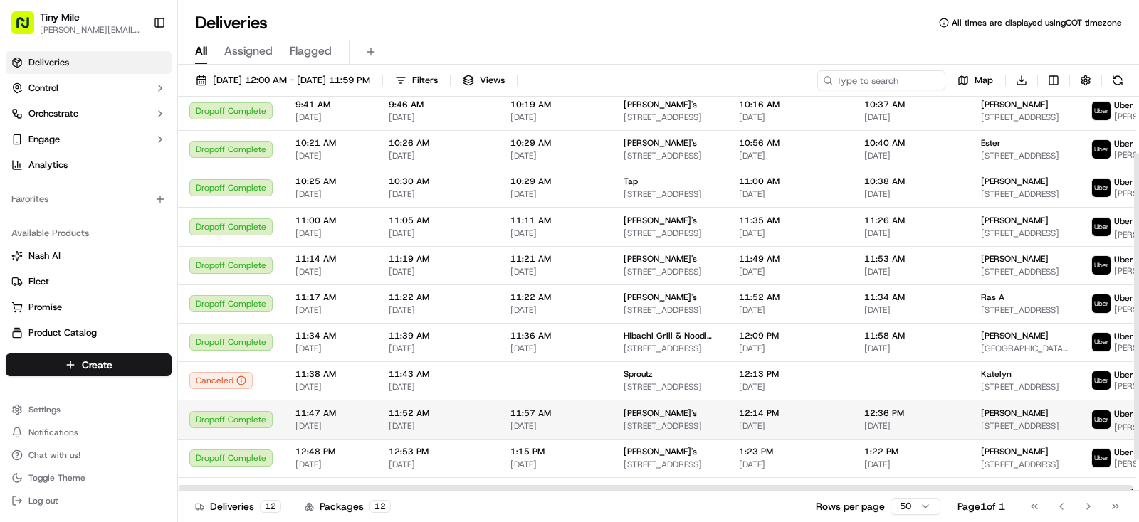
click at [1028, 426] on span "[STREET_ADDRESS]" at bounding box center [1025, 426] width 88 height 11
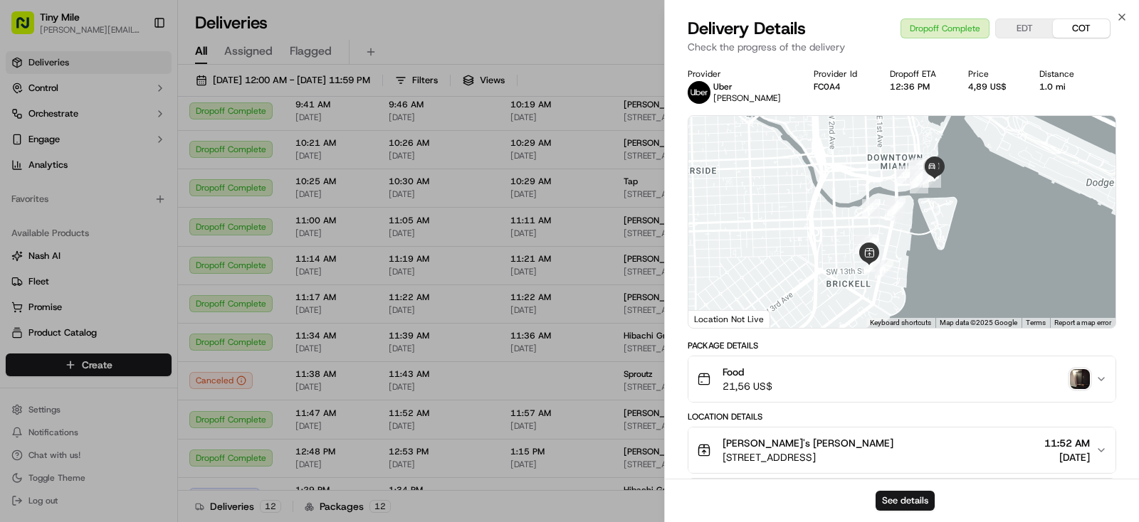
click at [1095, 361] on button "Food 21,56 US$" at bounding box center [901, 379] width 427 height 46
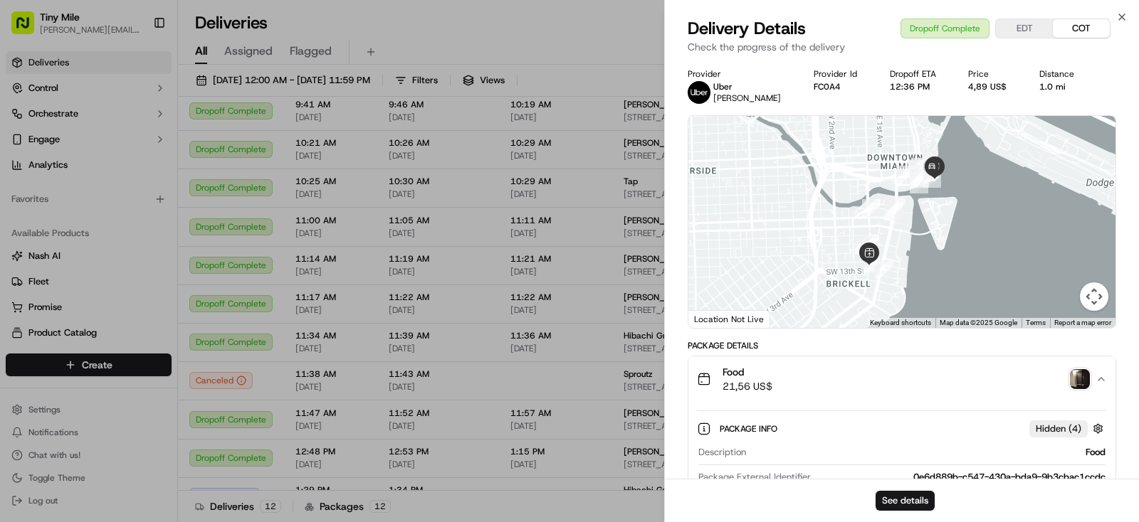
click at [1084, 379] on img "button" at bounding box center [1079, 379] width 20 height 20
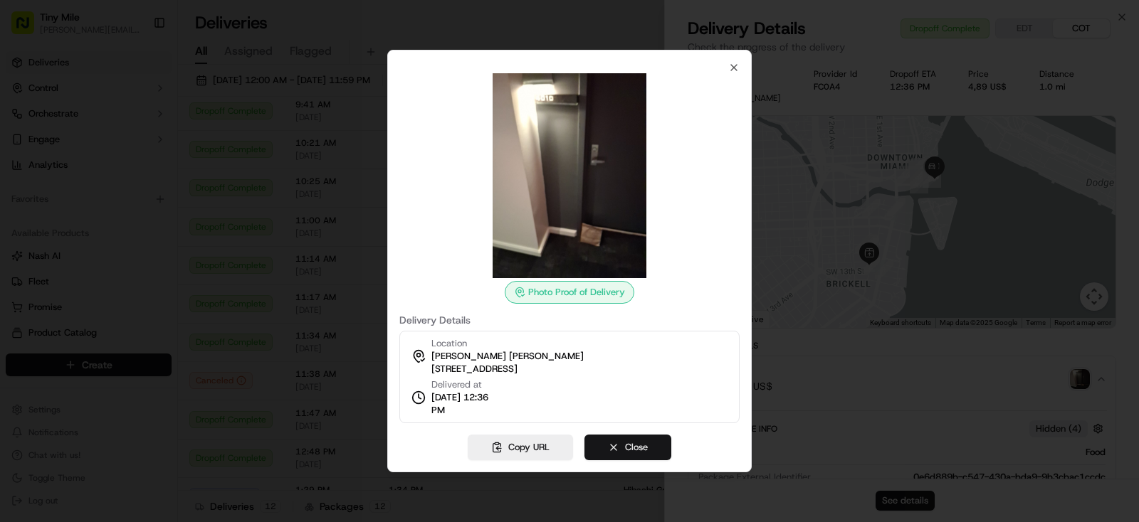
click at [636, 451] on button "Close" at bounding box center [627, 448] width 87 height 26
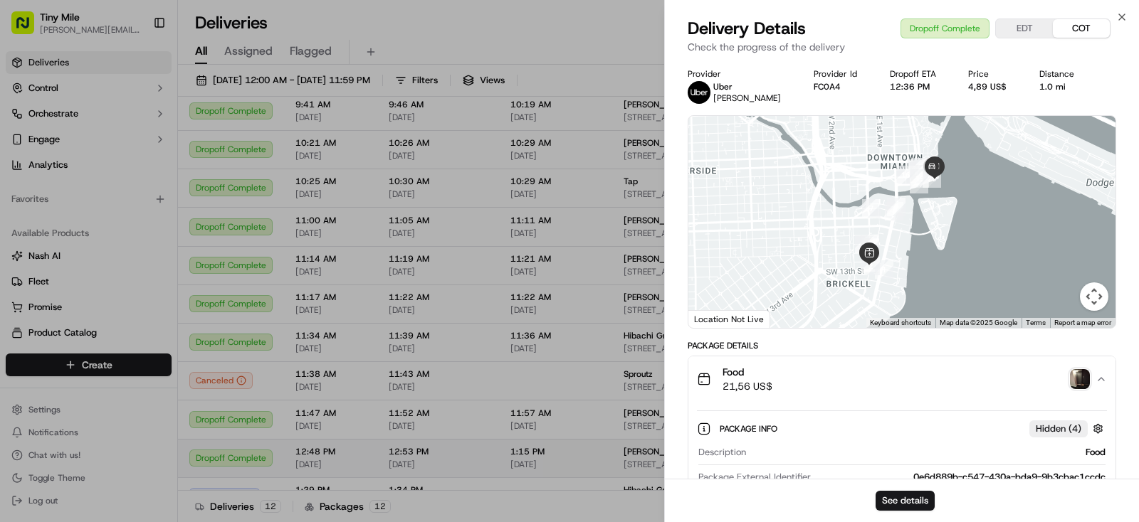
click at [628, 481] on body "Tiny Mile [PERSON_NAME][EMAIL_ADDRESS] Toggle Sidebar Deliveries Control Orches…" at bounding box center [569, 261] width 1139 height 522
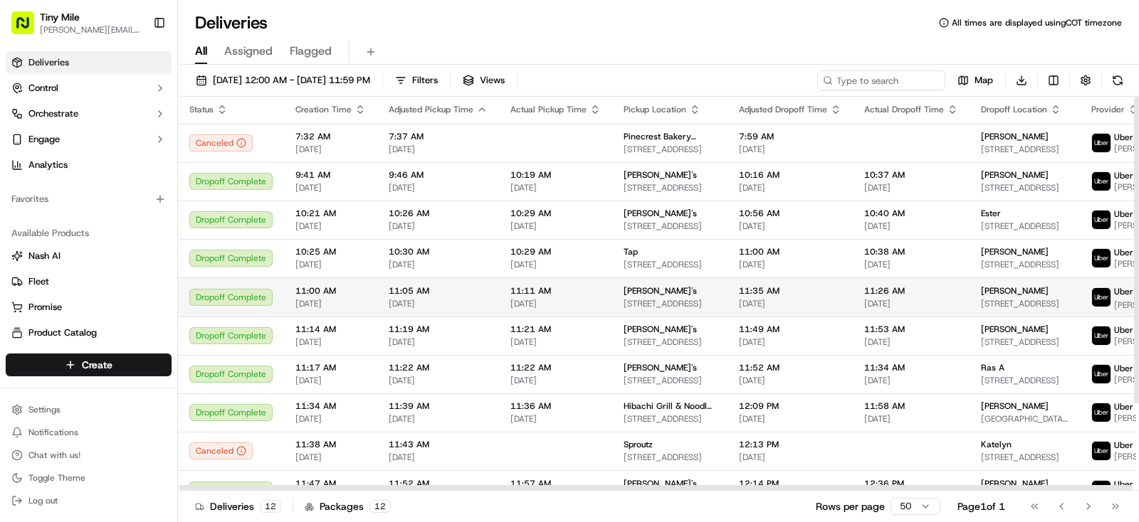
scroll to position [0, 0]
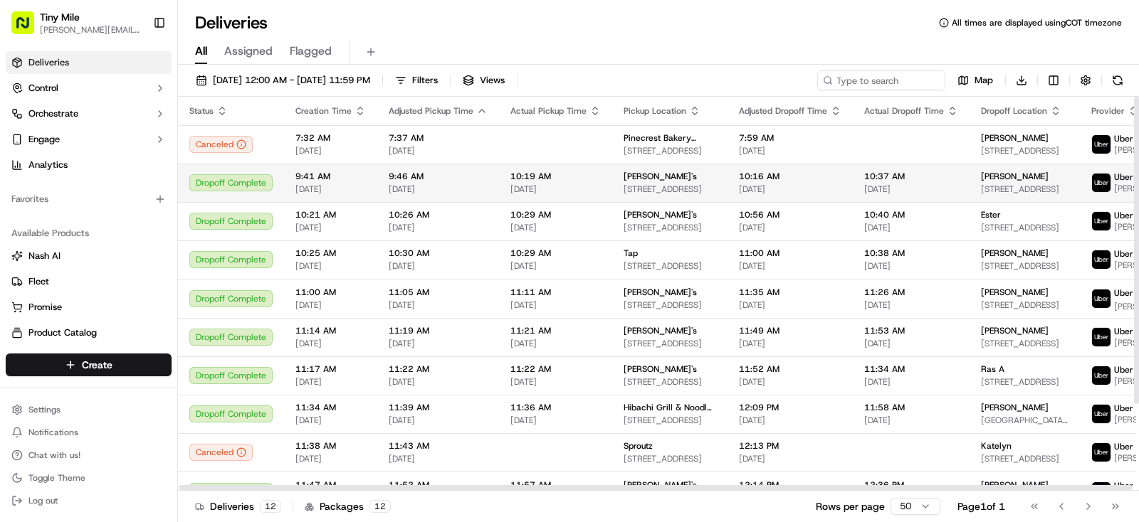
click at [1002, 179] on div "[PERSON_NAME]" at bounding box center [1025, 176] width 88 height 11
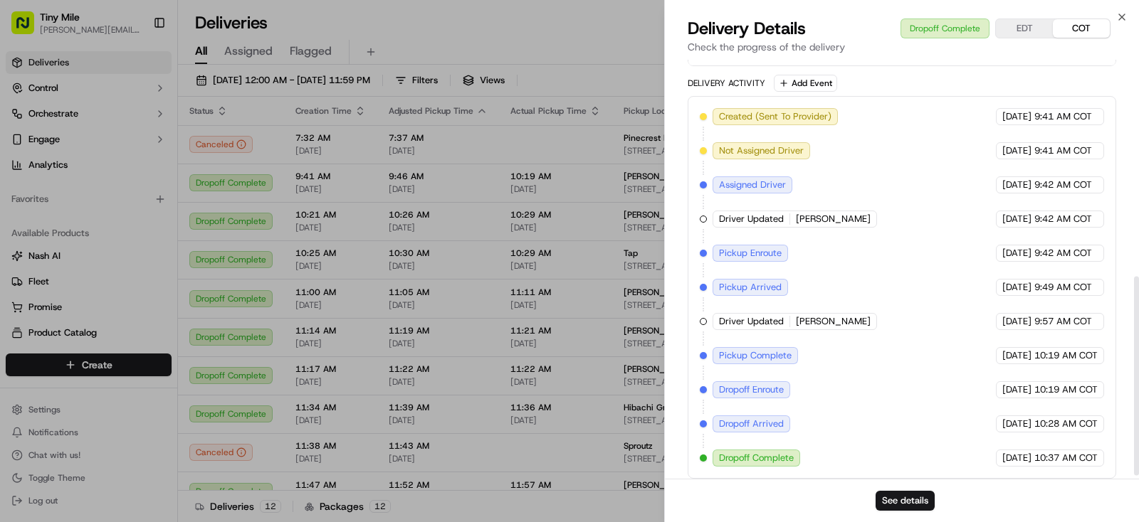
scroll to position [463, 0]
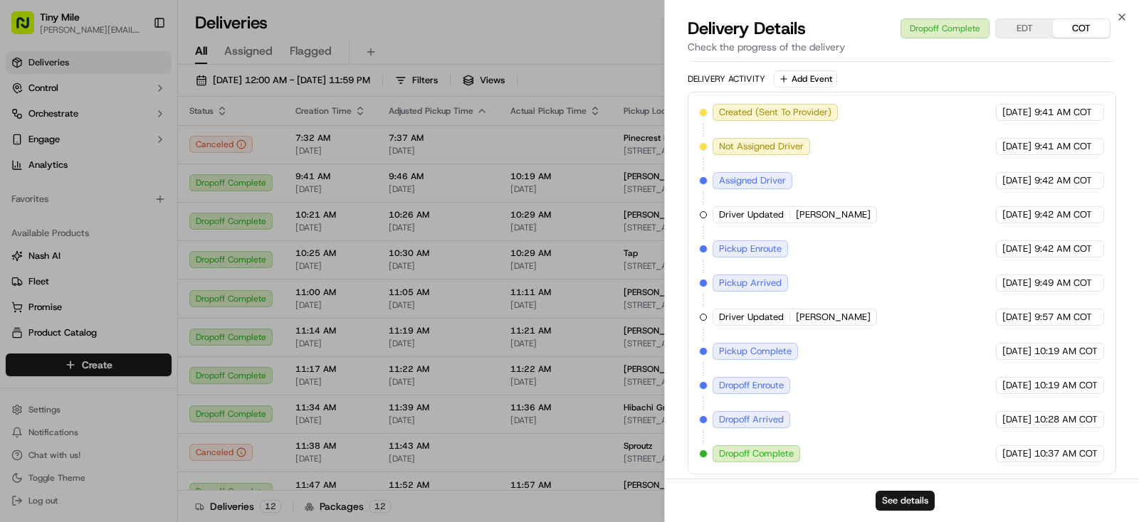
drag, startPoint x: 574, startPoint y: 32, endPoint x: 575, endPoint y: 43, distance: 10.8
click at [574, 32] on body "Tiny Mile [PERSON_NAME][EMAIL_ADDRESS] Toggle Sidebar Deliveries Control Orches…" at bounding box center [569, 261] width 1139 height 522
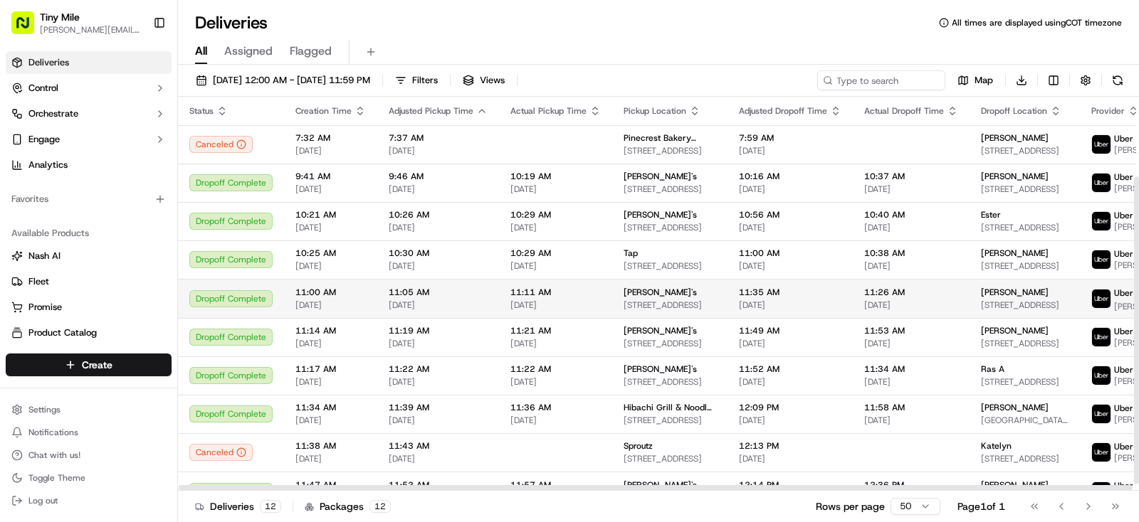
scroll to position [111, 0]
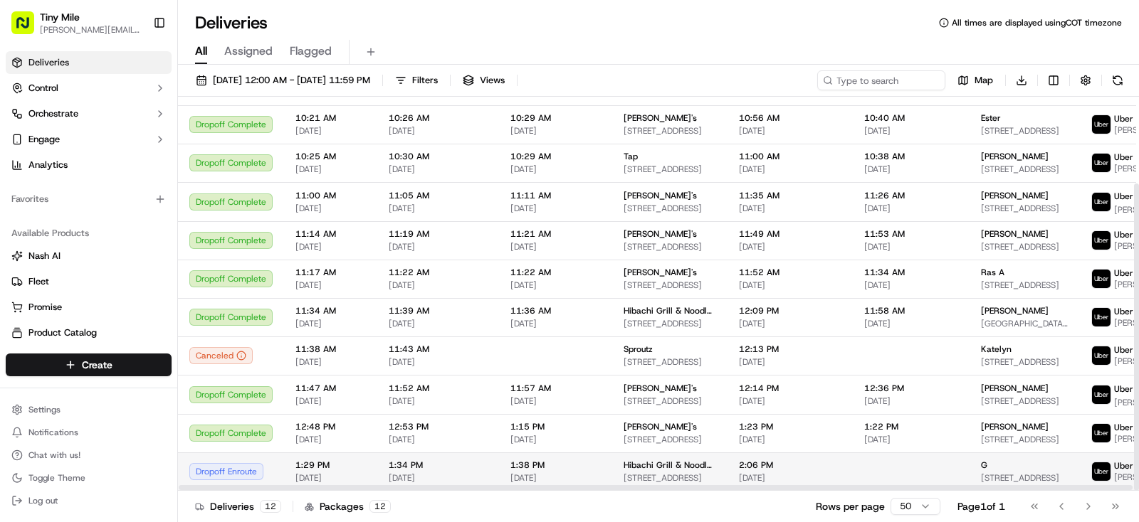
click at [981, 469] on div "G" at bounding box center [1025, 465] width 88 height 11
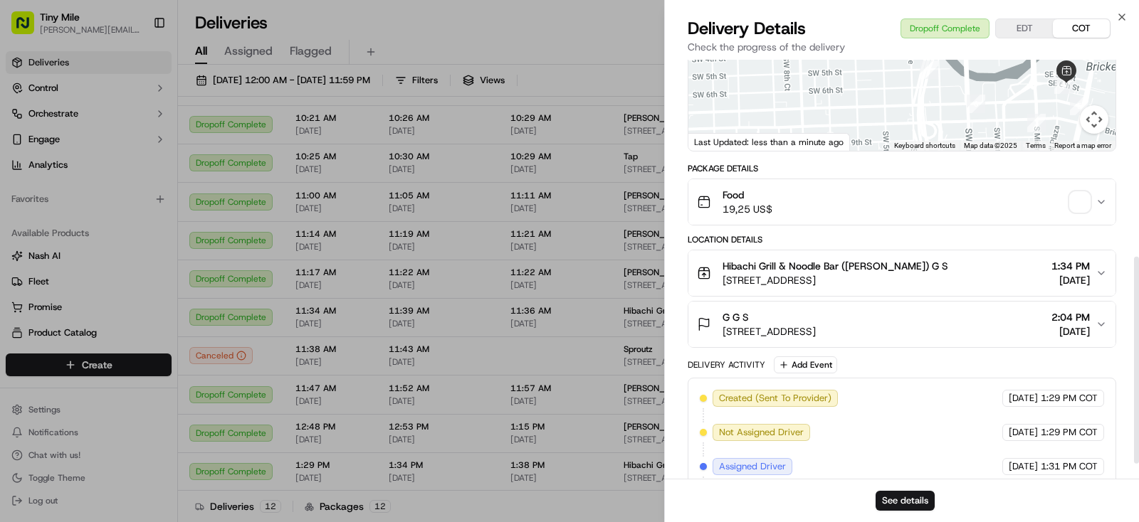
scroll to position [74, 0]
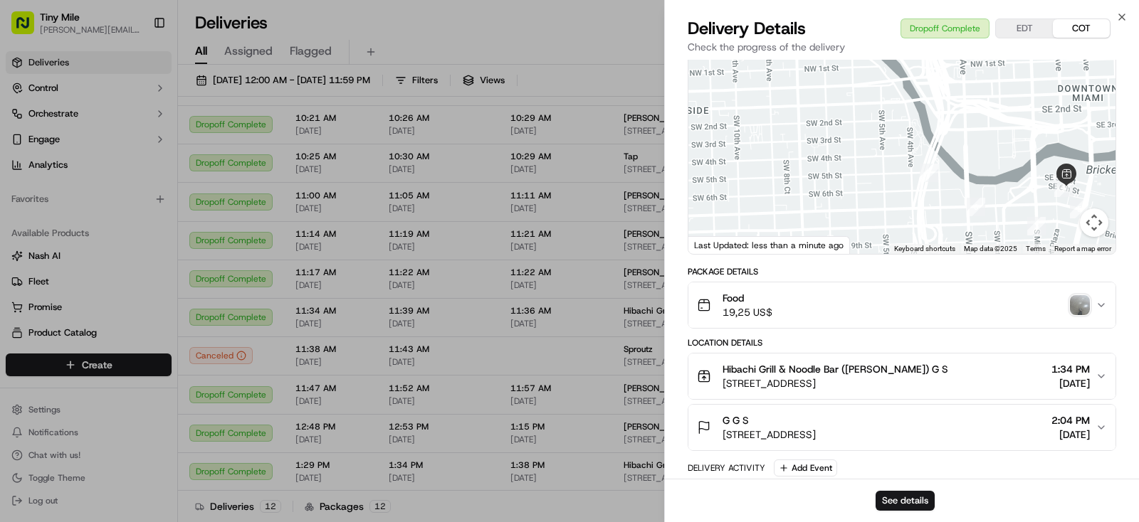
click at [1076, 302] on img "button" at bounding box center [1079, 305] width 20 height 20
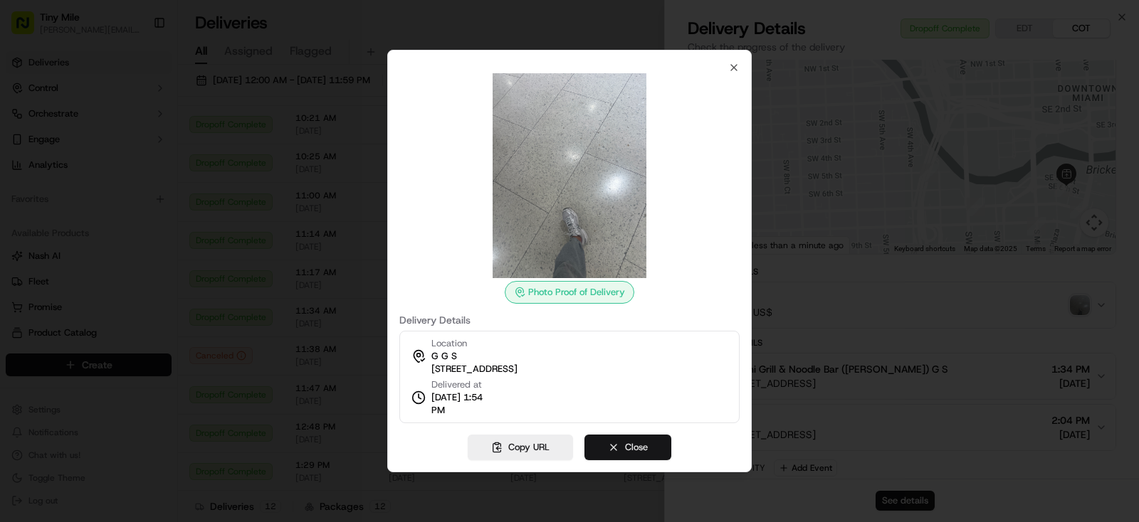
click at [632, 450] on button "Close" at bounding box center [627, 448] width 87 height 26
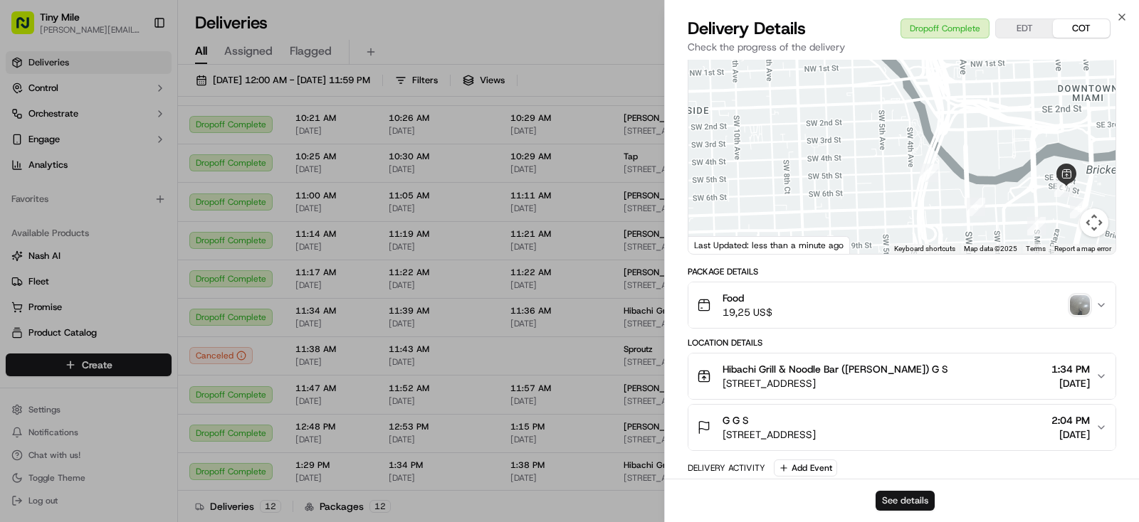
click at [918, 501] on button "See details" at bounding box center [904, 501] width 59 height 20
drag, startPoint x: 1098, startPoint y: 299, endPoint x: 1089, endPoint y: 295, distance: 9.9
click at [1093, 298] on button "Food 19,25 US$" at bounding box center [901, 305] width 427 height 46
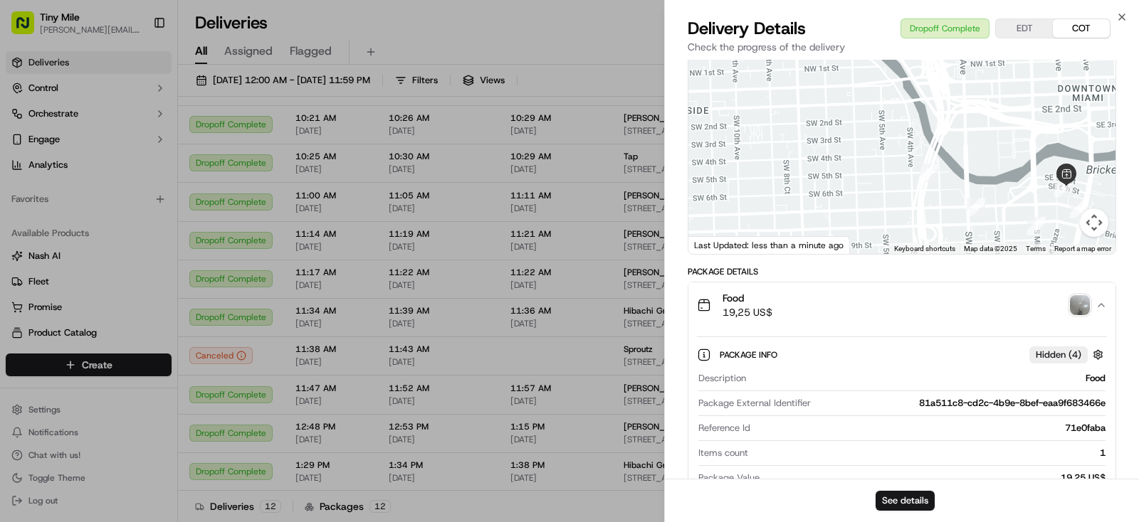
click at [1069, 305] on div "Food 19,25 US$" at bounding box center [896, 305] width 398 height 28
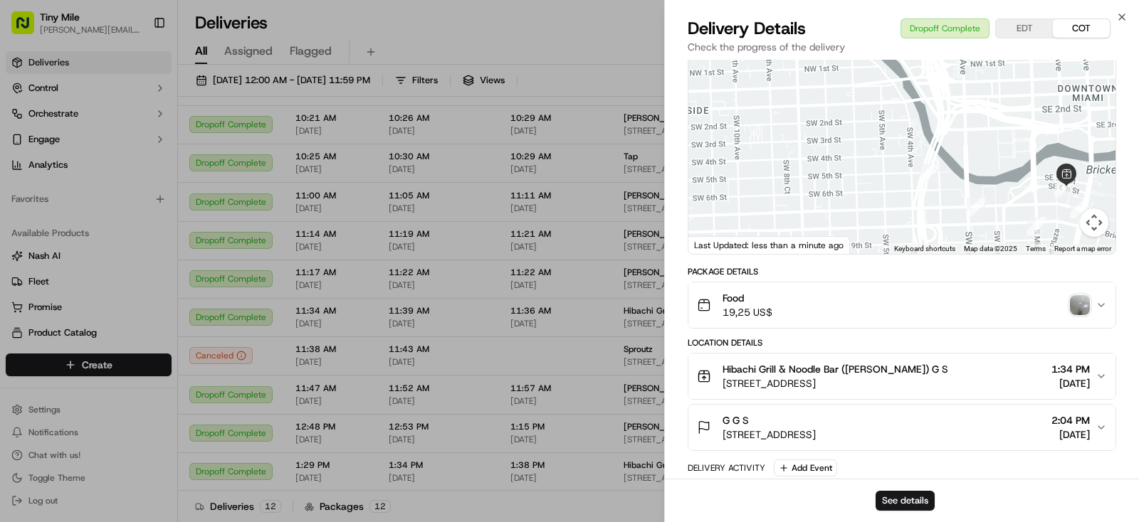
click at [1078, 303] on img "button" at bounding box center [1079, 305] width 20 height 20
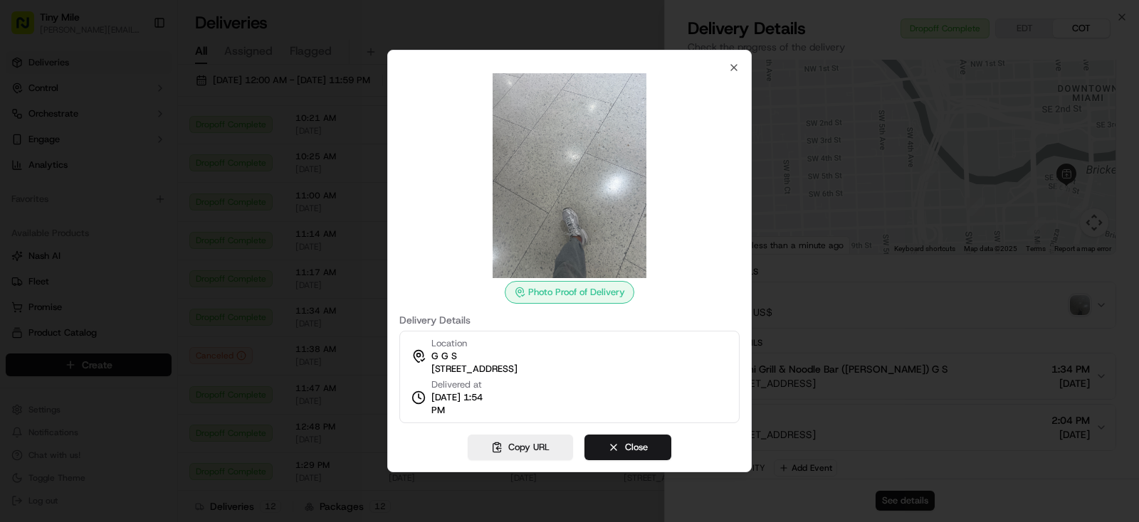
drag, startPoint x: 636, startPoint y: 442, endPoint x: 729, endPoint y: 460, distance: 94.9
click at [639, 442] on button "Close" at bounding box center [627, 448] width 87 height 26
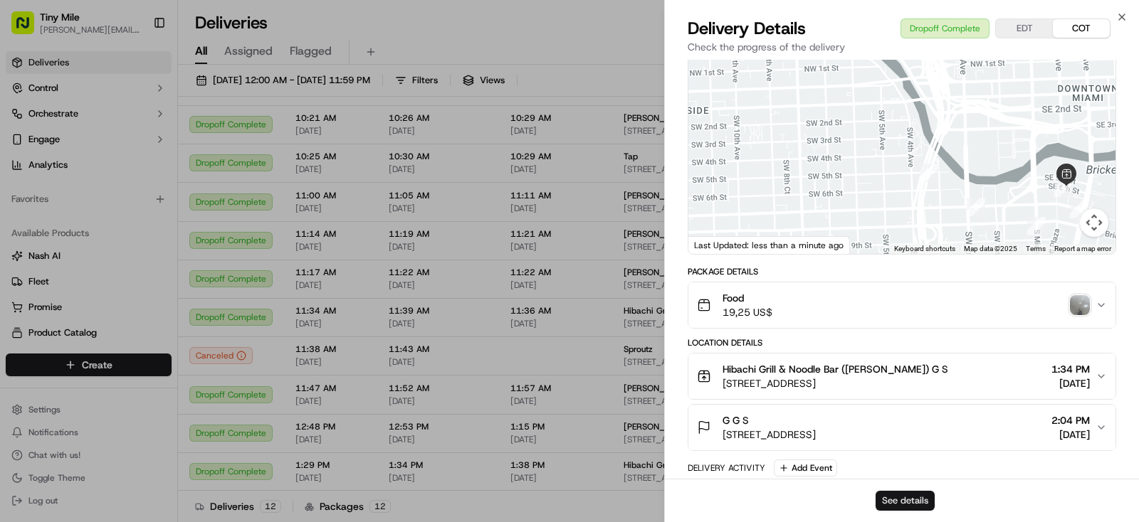
click at [889, 498] on button "See details" at bounding box center [904, 501] width 59 height 20
click at [505, 299] on body "Tiny Mile [PERSON_NAME][EMAIL_ADDRESS] Toggle Sidebar Deliveries Control Orches…" at bounding box center [569, 261] width 1139 height 522
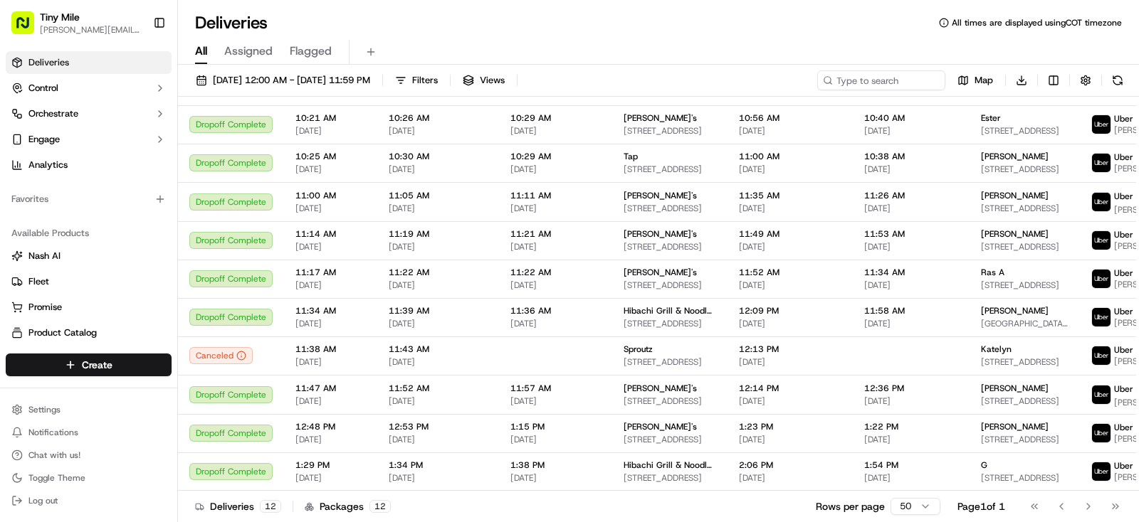
scroll to position [111, 0]
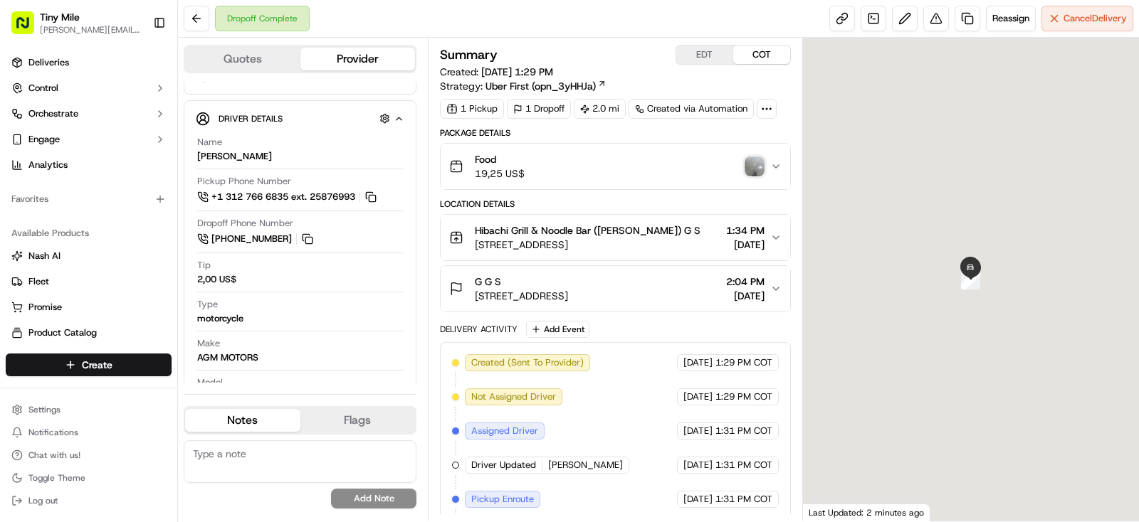
click at [777, 290] on icon "button" at bounding box center [775, 288] width 11 height 11
